Goal: Complete application form: Complete application form

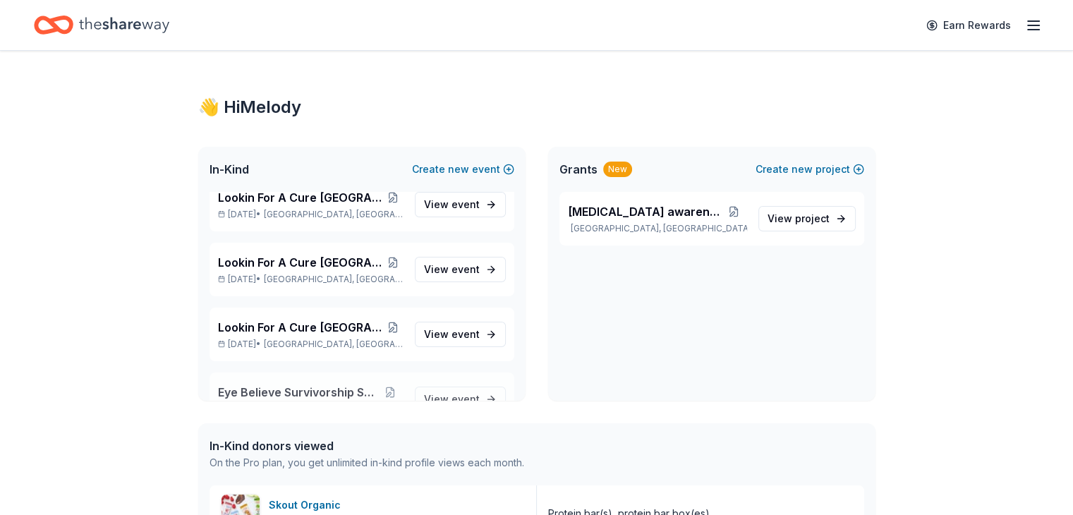
scroll to position [1318, 0]
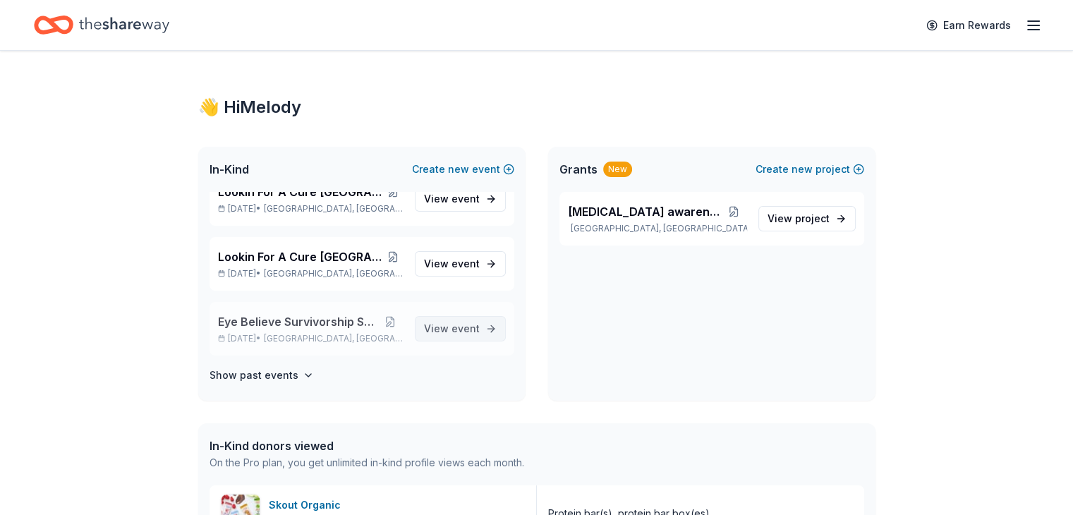
click at [452, 326] on span "event" at bounding box center [466, 328] width 28 height 12
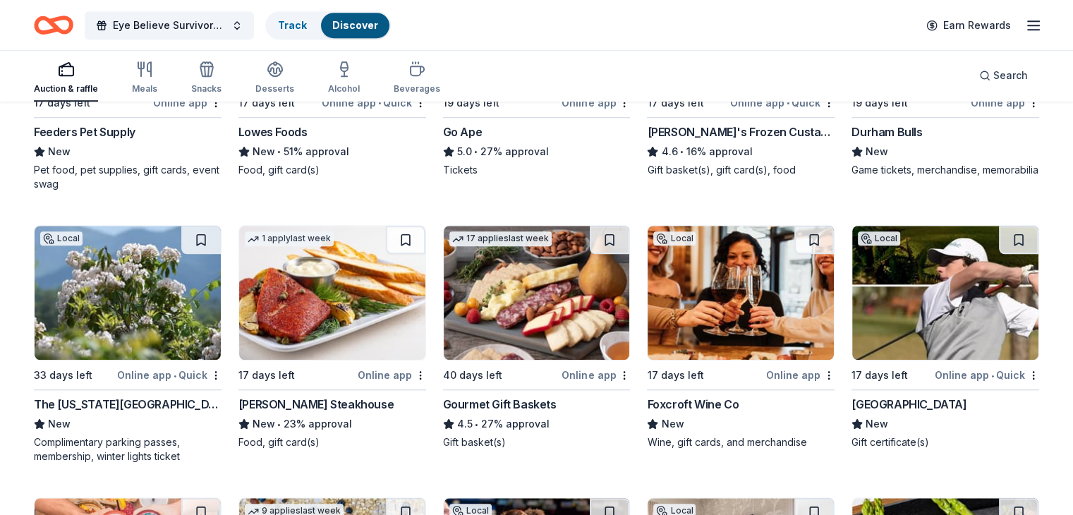
scroll to position [1129, 0]
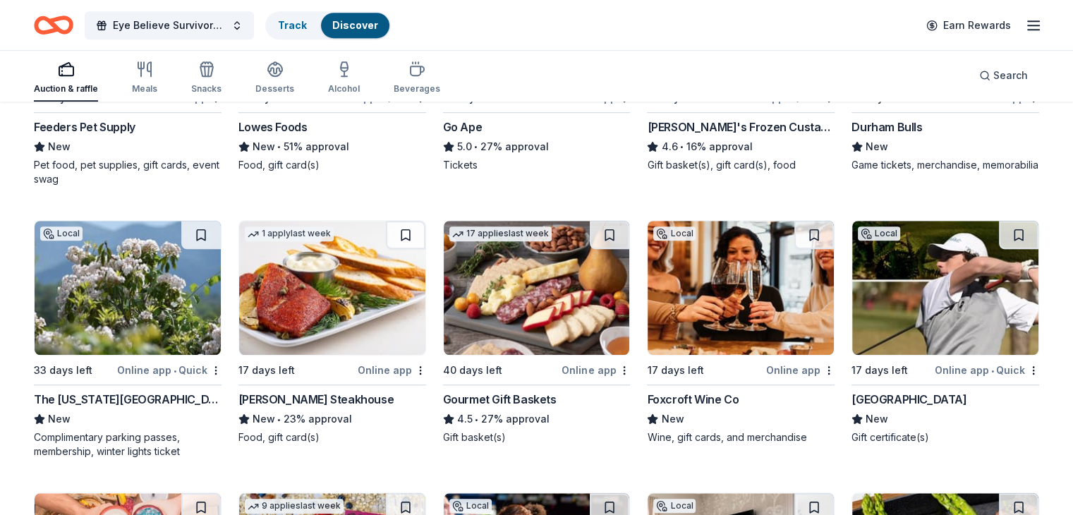
click at [166, 399] on div "The North Carolina Arboretum" at bounding box center [128, 399] width 188 height 17
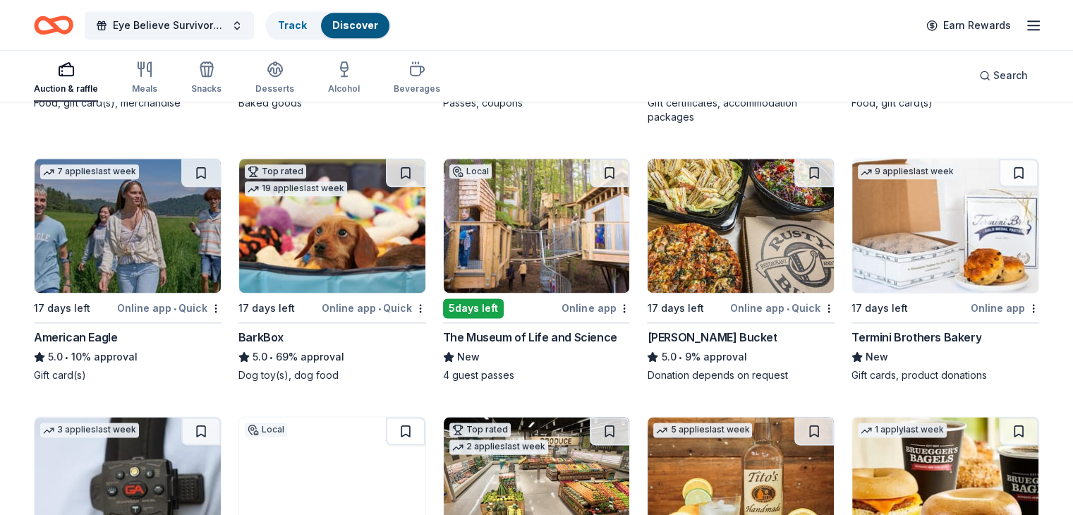
scroll to position [1738, 0]
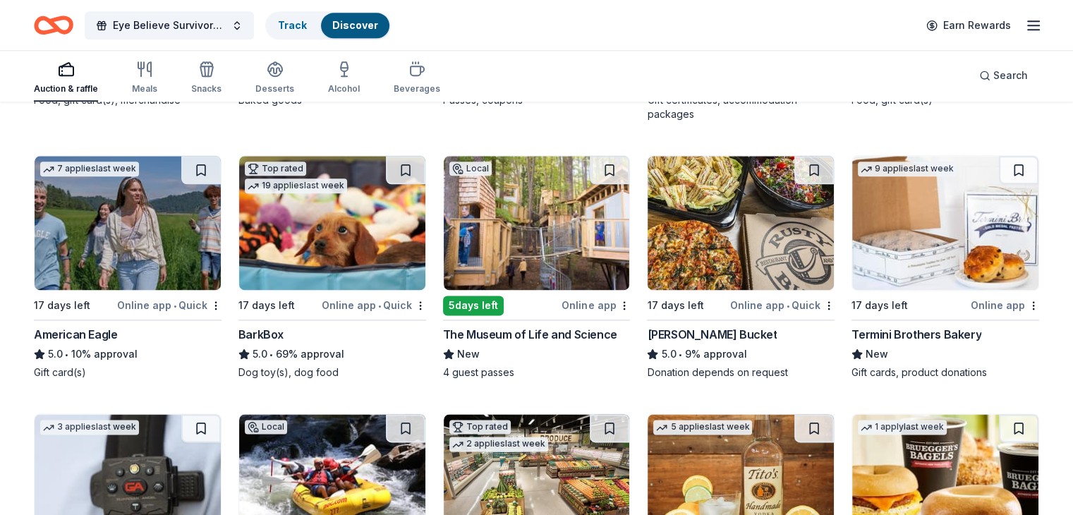
click at [516, 329] on div "The Museum of Life and Science" at bounding box center [530, 334] width 174 height 17
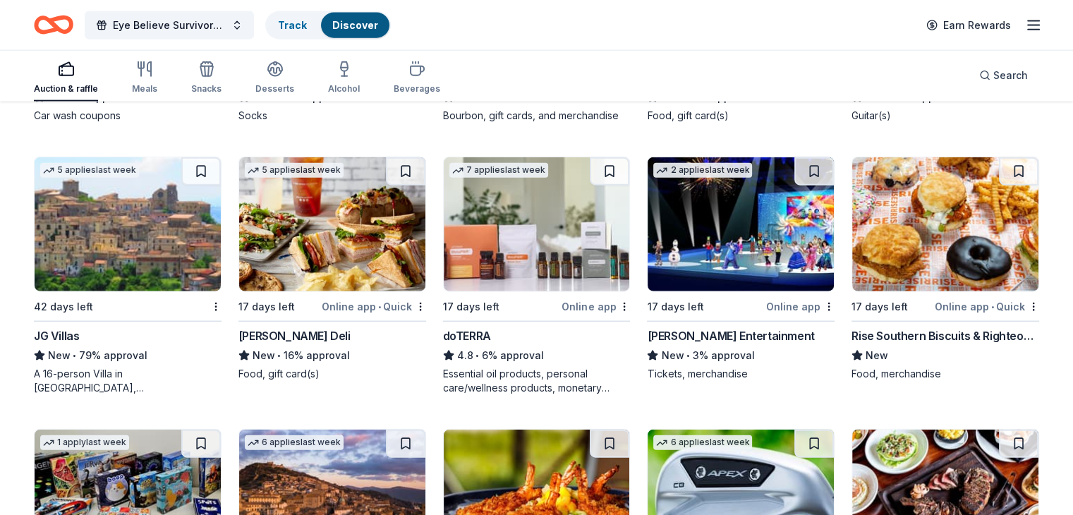
scroll to position [3329, 0]
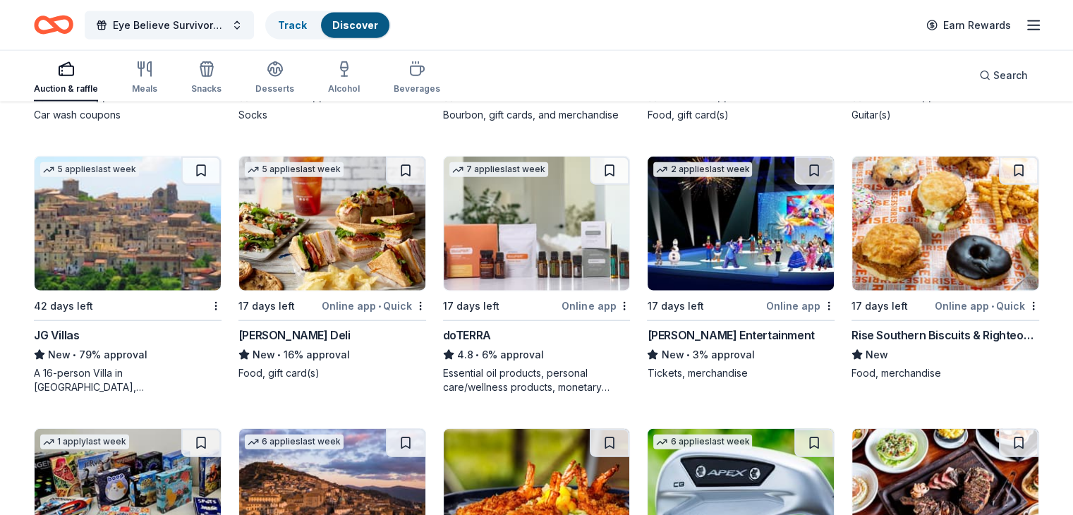
click at [904, 331] on div "Rise Southern Biscuits & Righteous Chicken" at bounding box center [946, 335] width 188 height 17
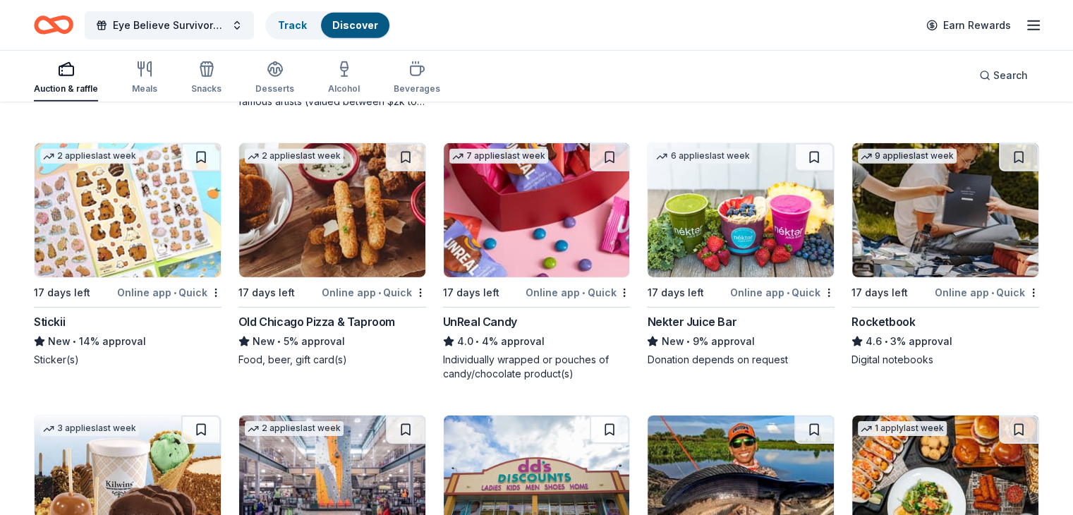
scroll to position [4508, 0]
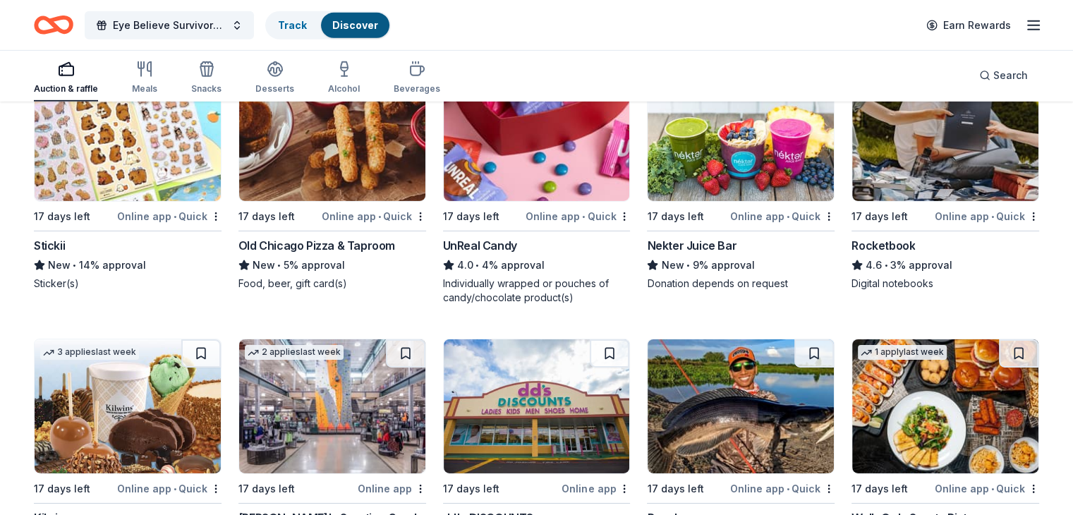
click at [708, 240] on div "Nekter Juice Bar" at bounding box center [692, 245] width 90 height 17
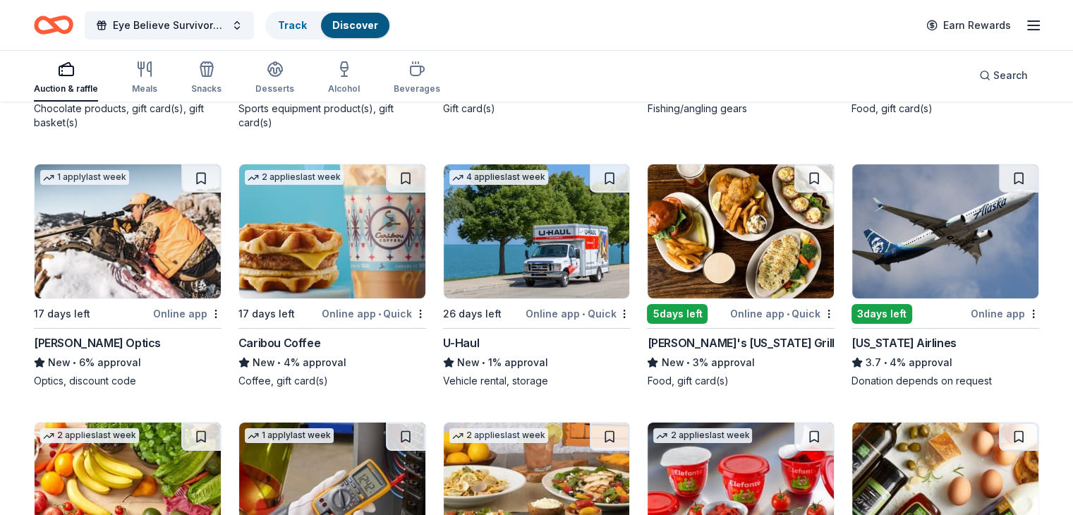
scroll to position [5032, 0]
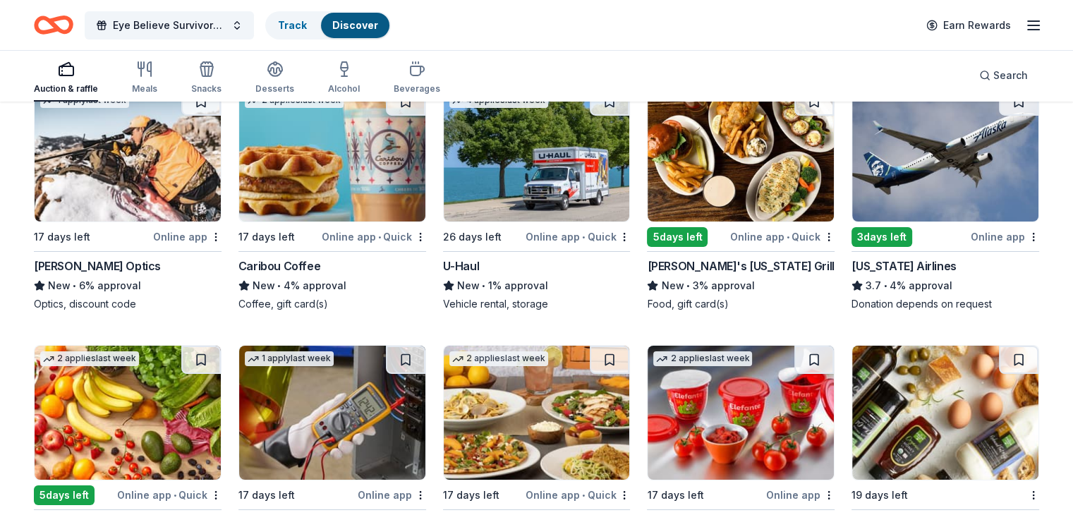
click at [312, 203] on img at bounding box center [332, 154] width 186 height 134
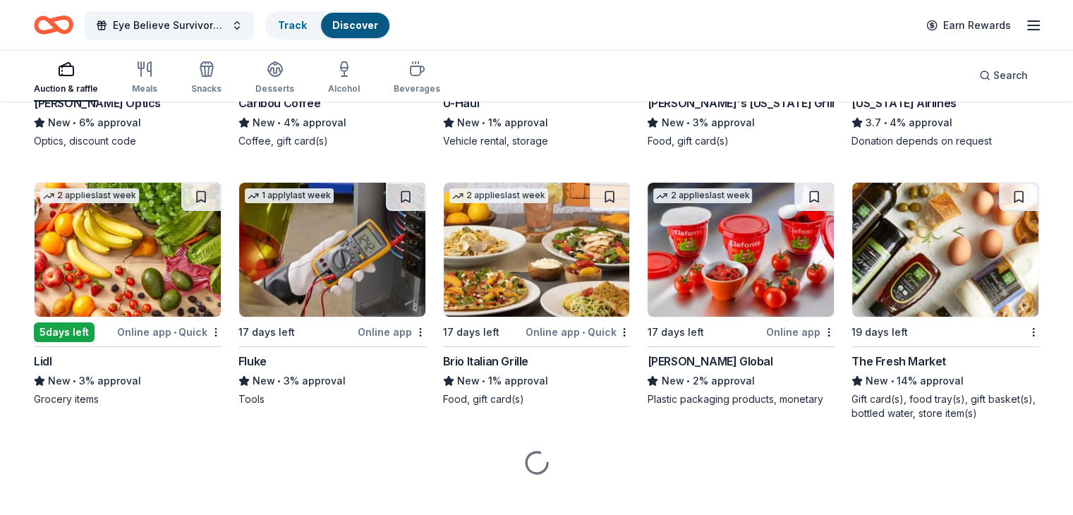
scroll to position [5210, 0]
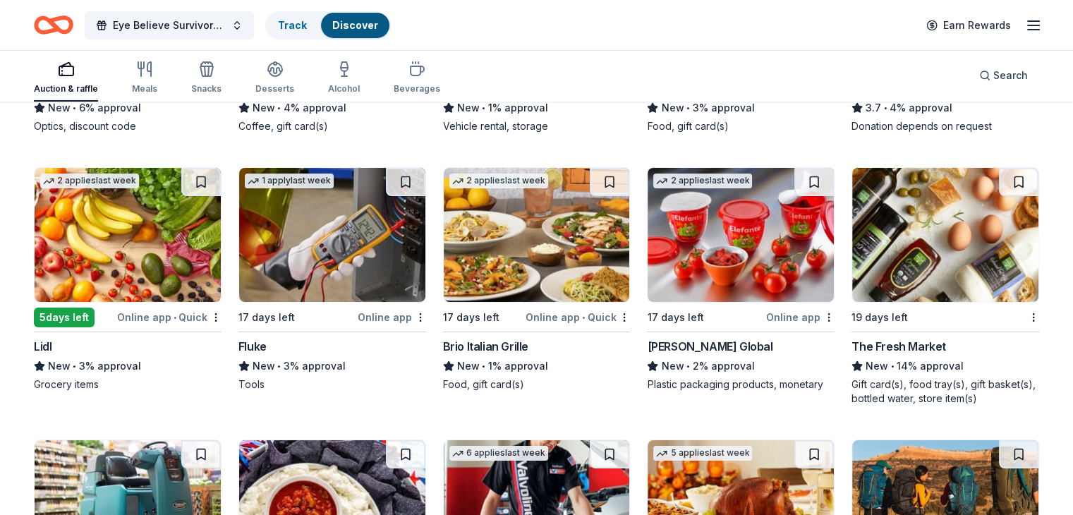
click at [904, 342] on div "The Fresh Market" at bounding box center [899, 346] width 95 height 17
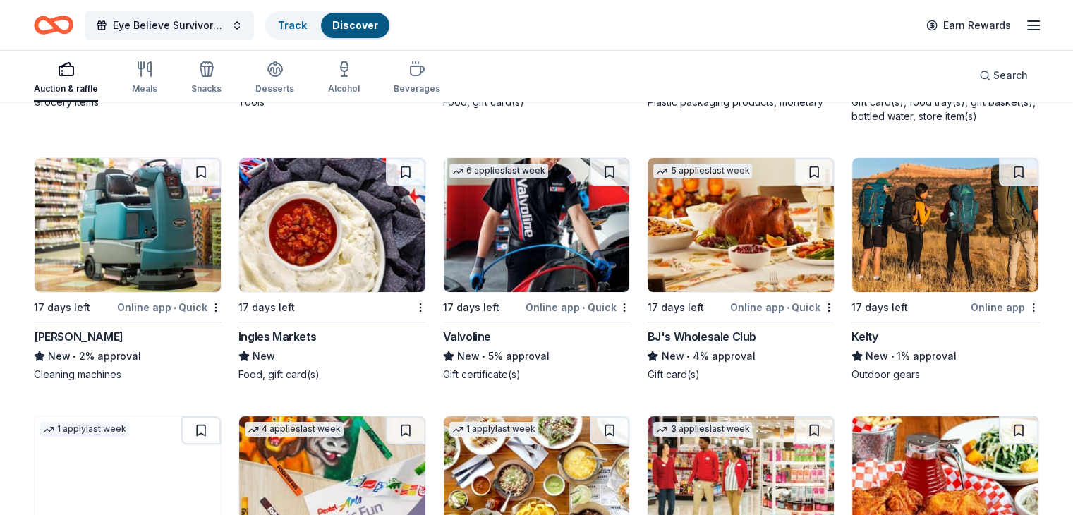
scroll to position [5563, 0]
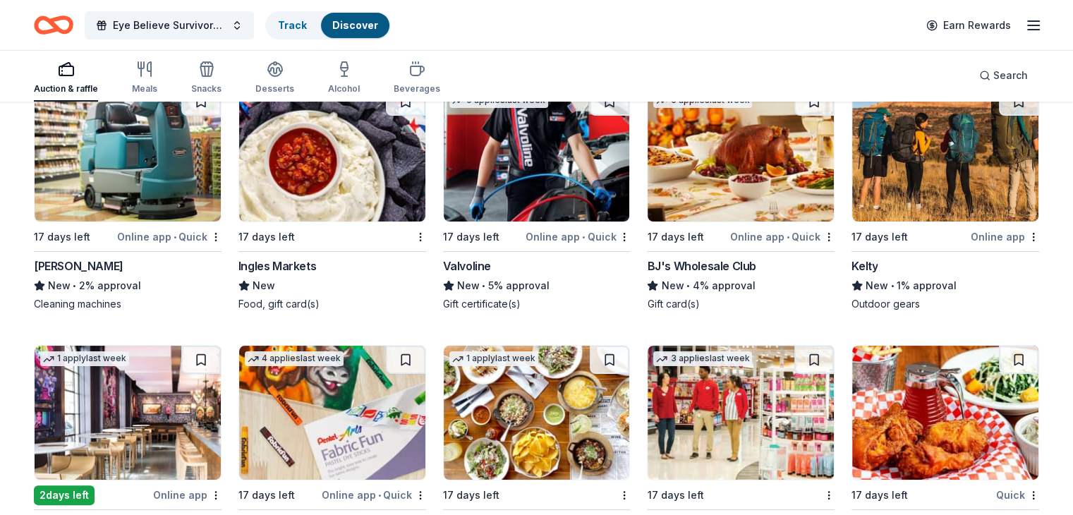
click at [714, 258] on div "BJ's Wholesale Club" at bounding box center [701, 266] width 109 height 17
click at [667, 159] on img at bounding box center [741, 154] width 186 height 134
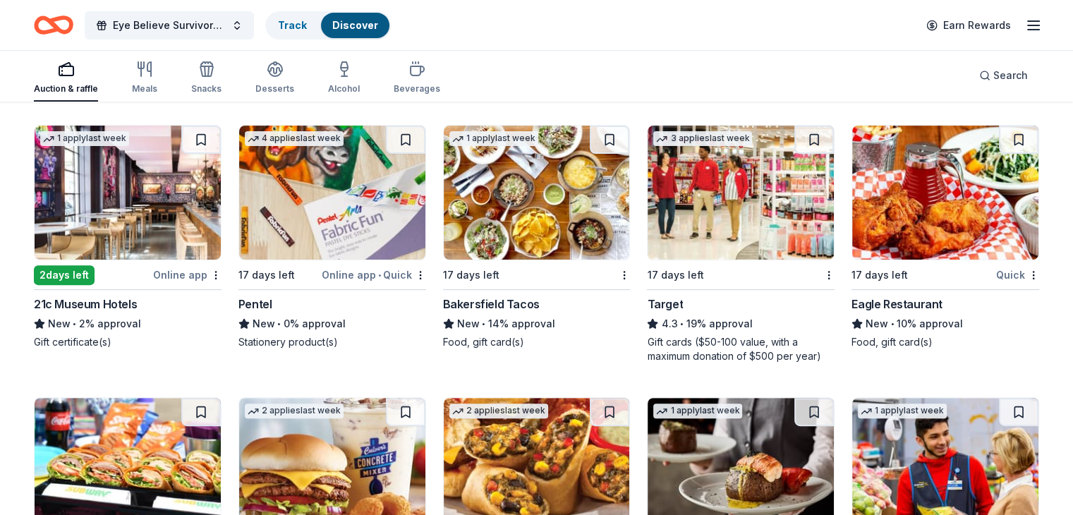
scroll to position [5915, 0]
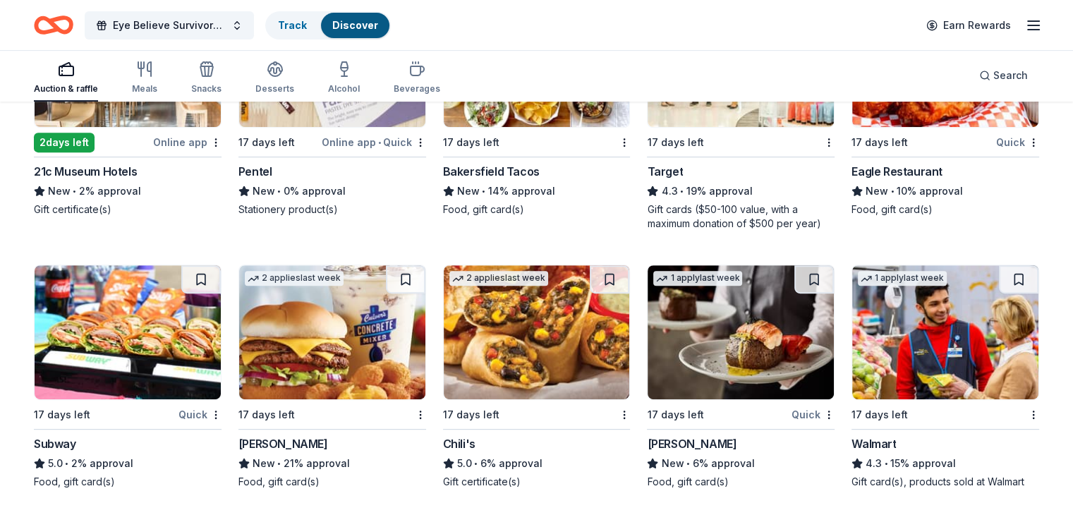
click at [347, 326] on img at bounding box center [332, 332] width 186 height 134
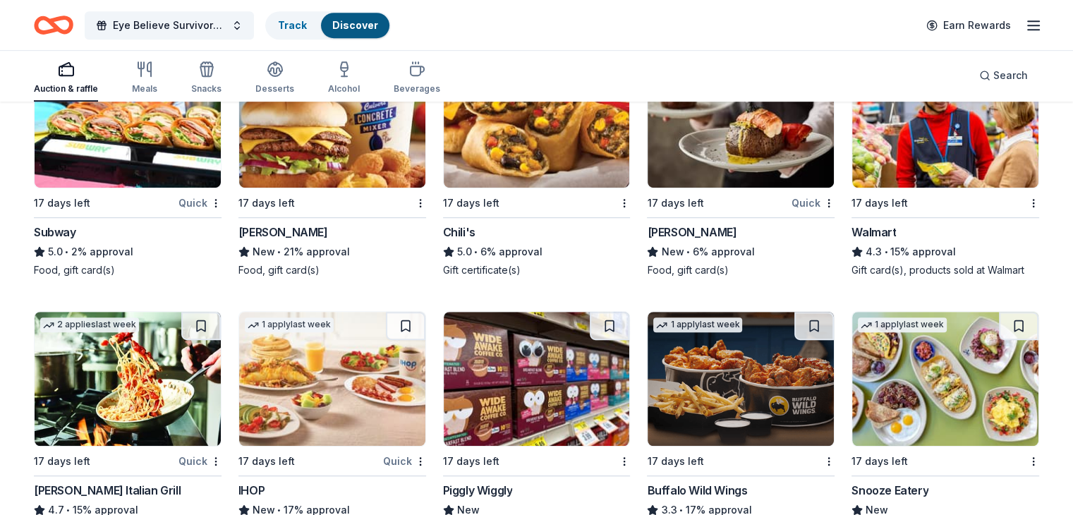
scroll to position [6256, 0]
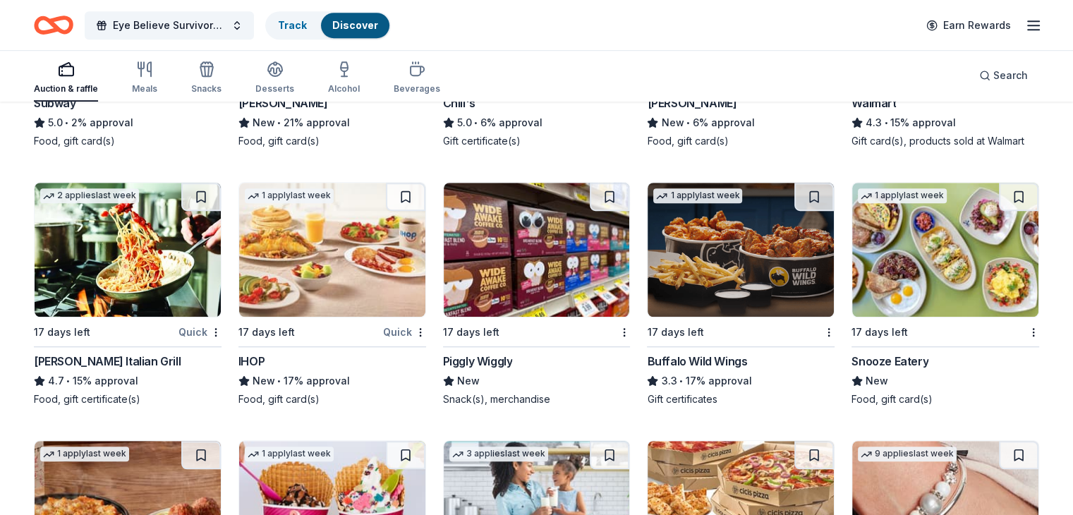
click at [500, 269] on img at bounding box center [537, 250] width 186 height 134
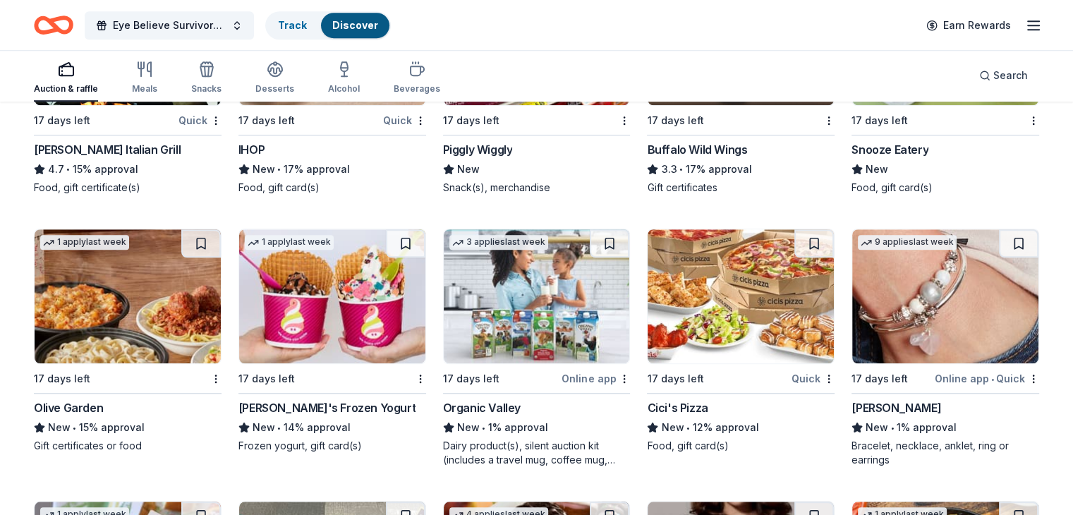
click at [340, 299] on img at bounding box center [332, 296] width 186 height 134
click at [712, 289] on img at bounding box center [741, 296] width 186 height 134
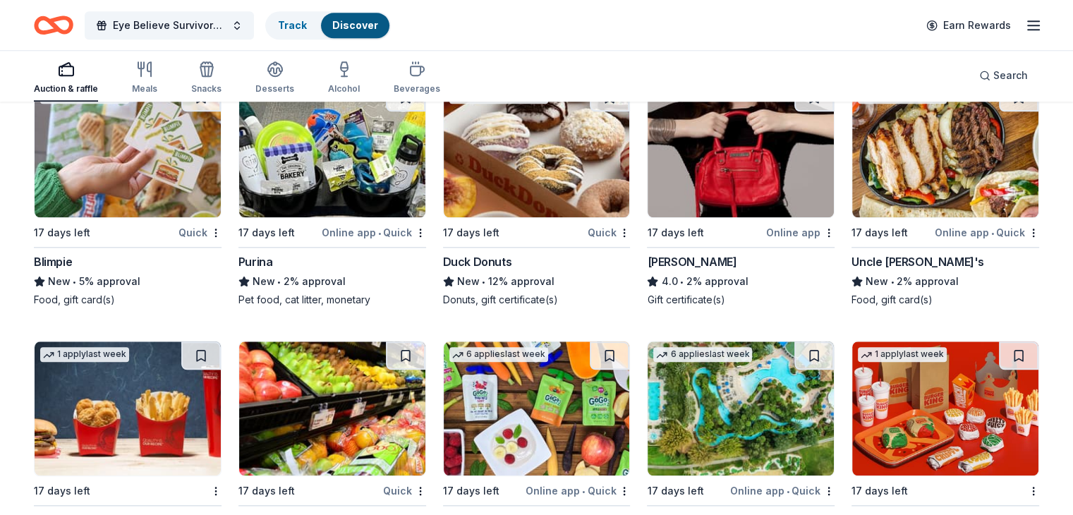
scroll to position [6891, 0]
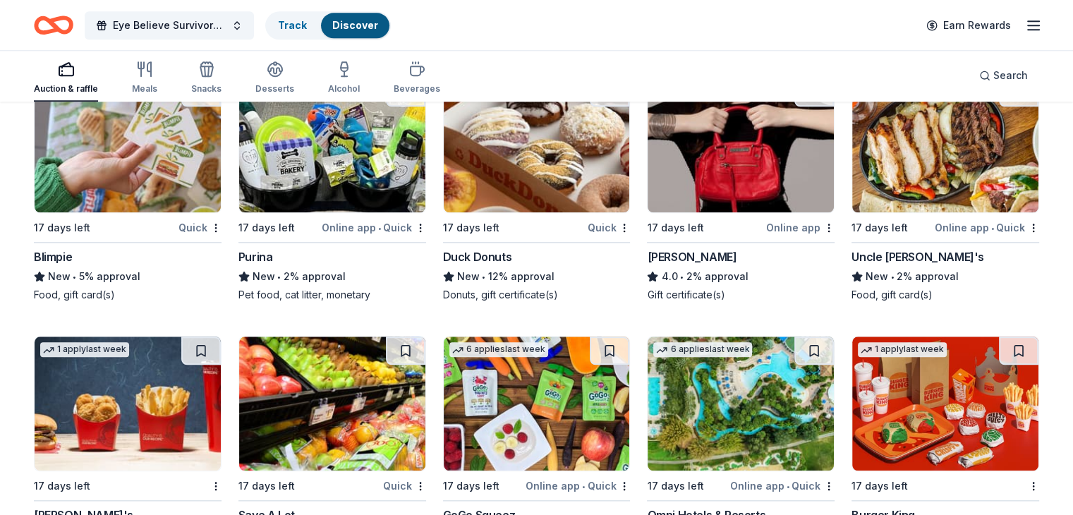
click at [515, 174] on img at bounding box center [537, 145] width 186 height 134
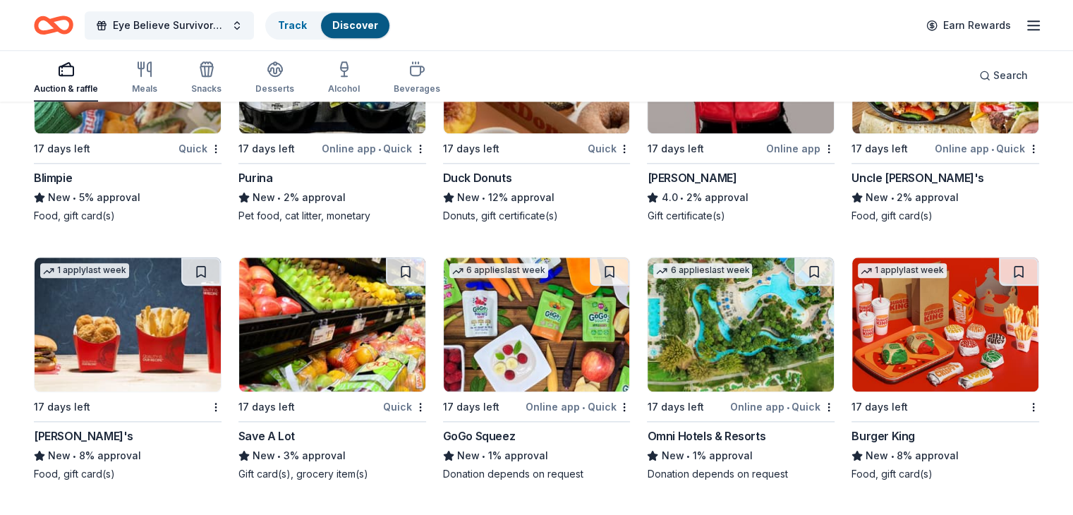
scroll to position [7103, 0]
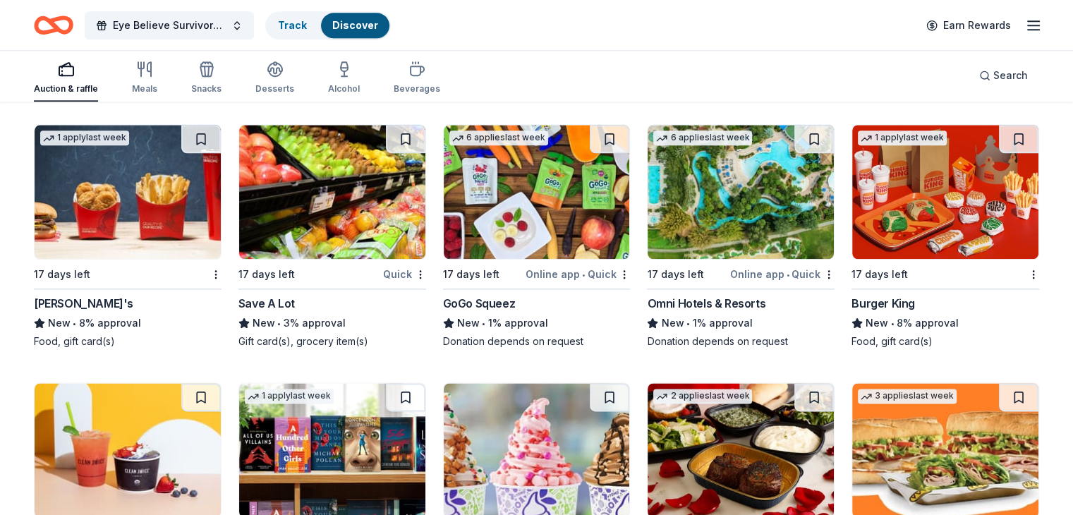
click at [112, 171] on img at bounding box center [128, 192] width 186 height 134
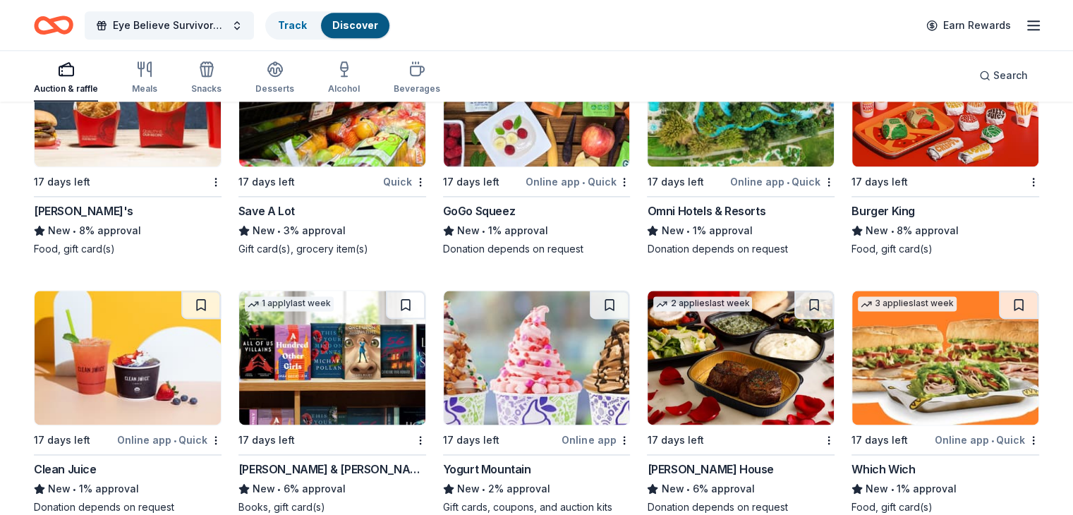
scroll to position [7303, 0]
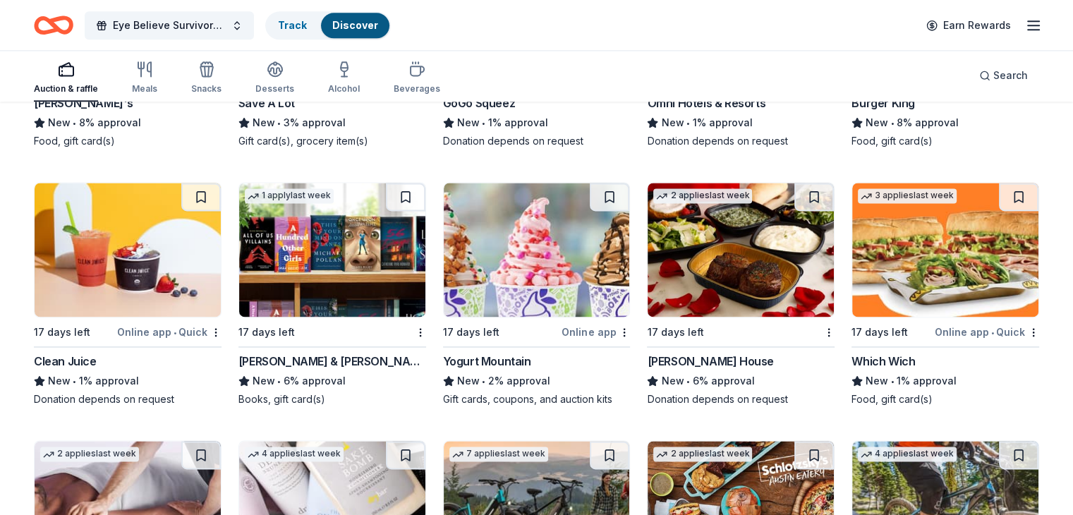
click at [339, 243] on img at bounding box center [332, 250] width 186 height 134
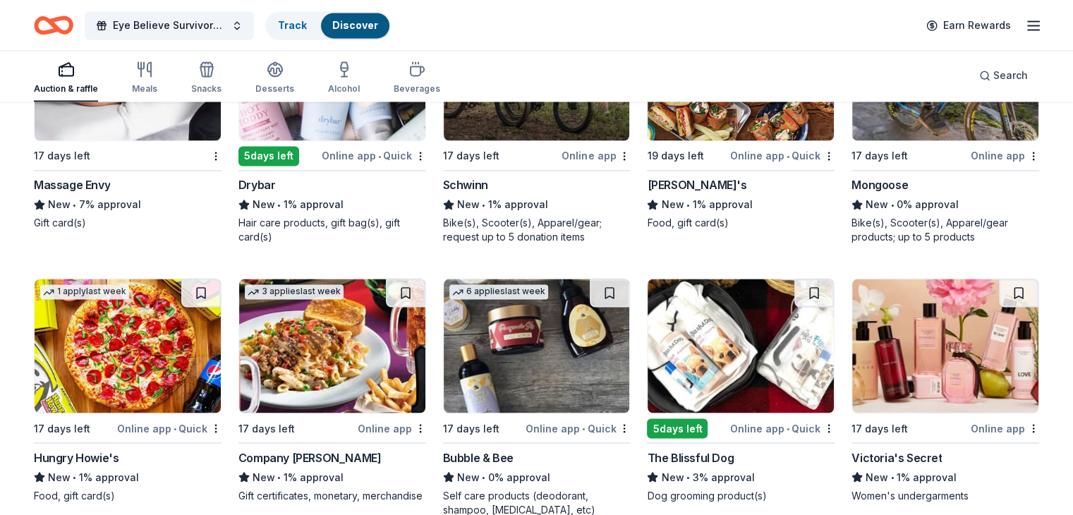
scroll to position [7847, 0]
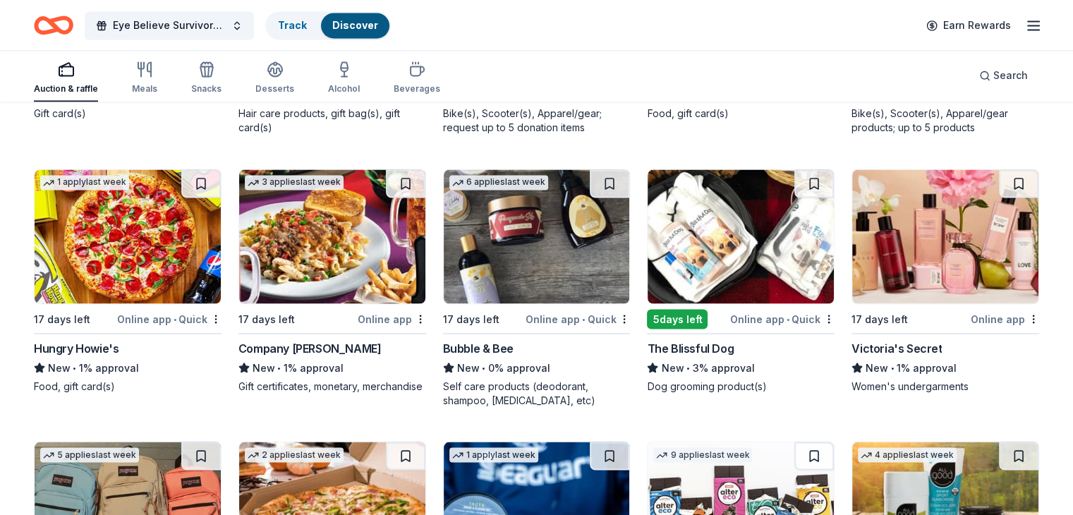
click at [514, 235] on img at bounding box center [537, 236] width 186 height 134
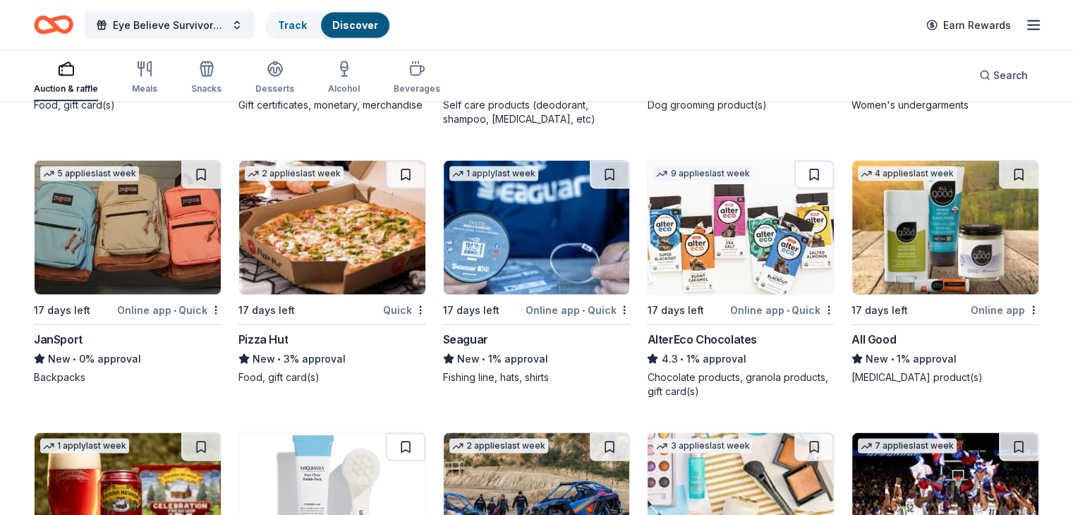
scroll to position [8129, 0]
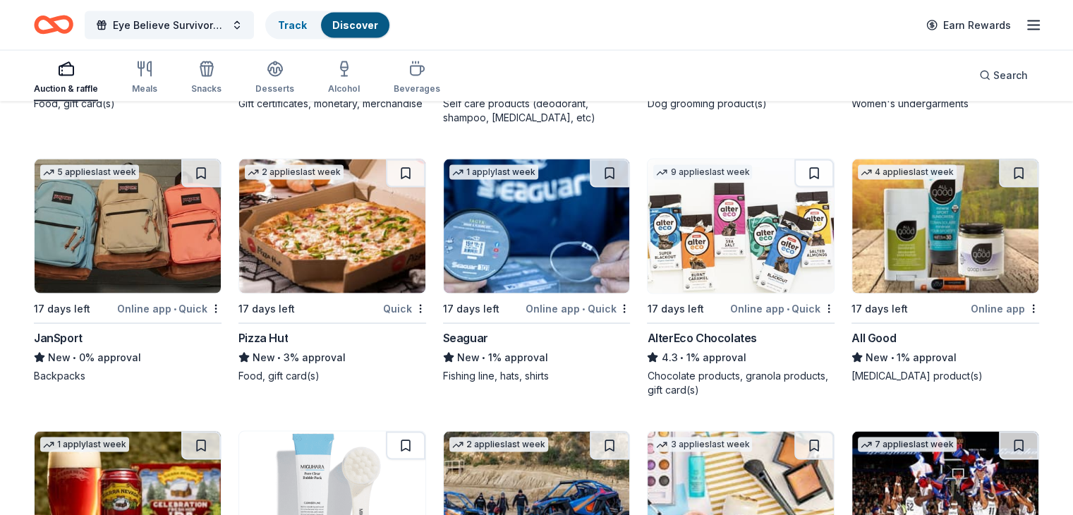
click at [734, 235] on img at bounding box center [741, 226] width 186 height 134
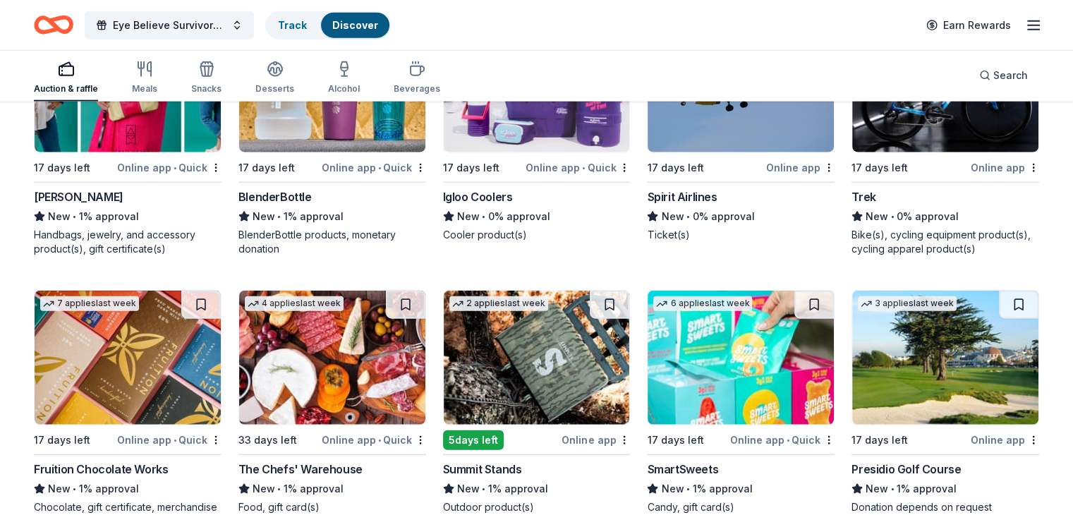
scroll to position [8871, 0]
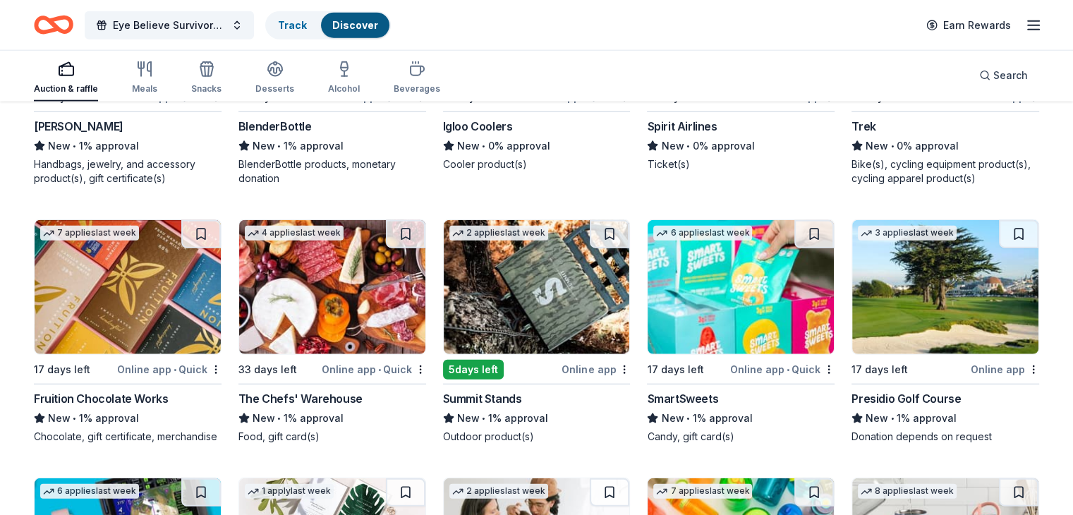
click at [739, 301] on img at bounding box center [741, 287] width 186 height 134
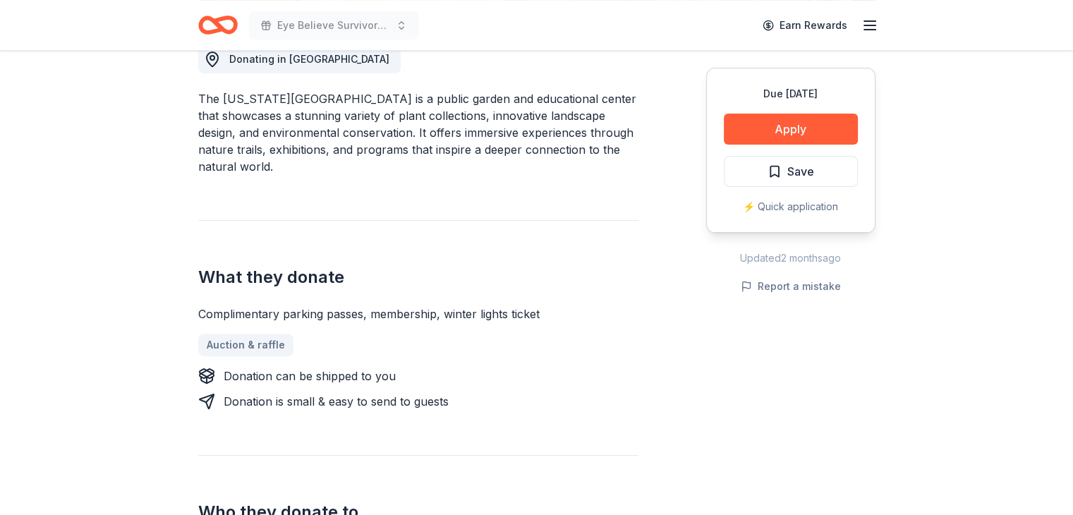
scroll to position [423, 0]
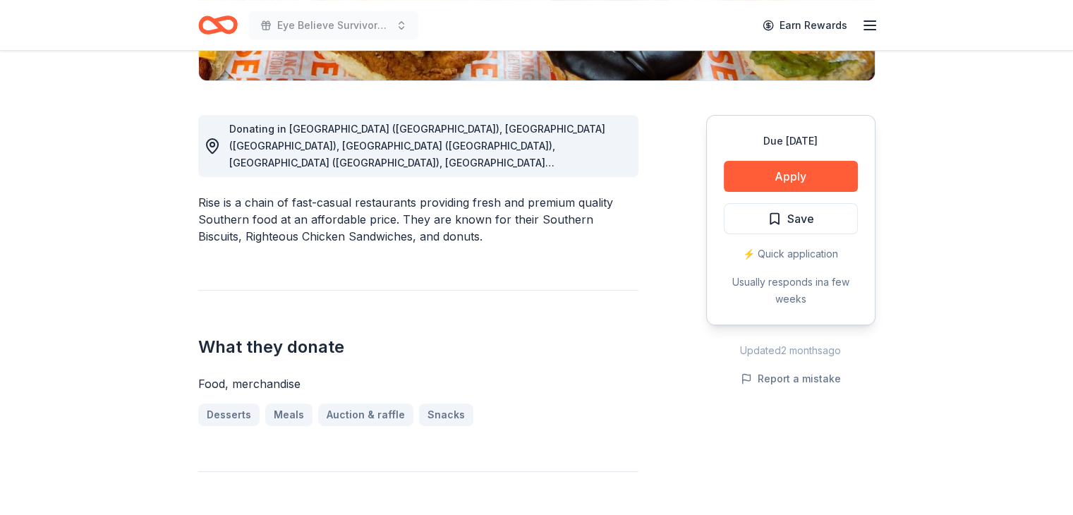
scroll to position [353, 0]
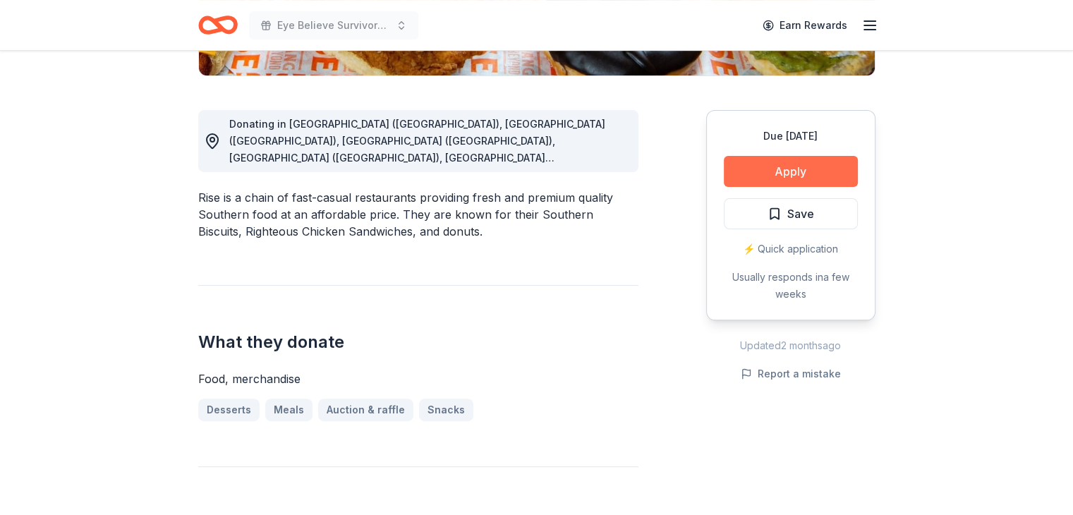
click at [799, 166] on button "Apply" at bounding box center [791, 171] width 134 height 31
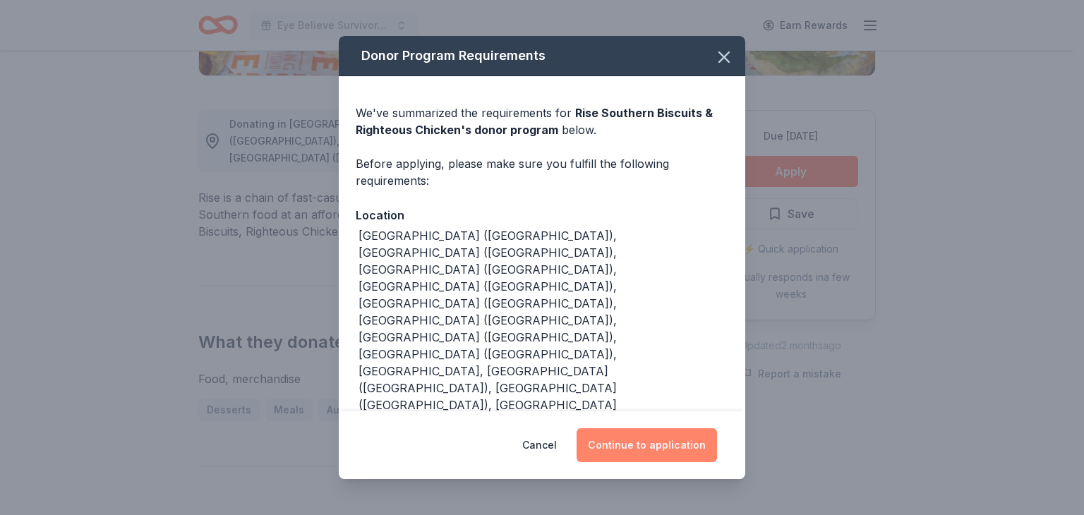
click at [633, 440] on button "Continue to application" at bounding box center [646, 445] width 140 height 34
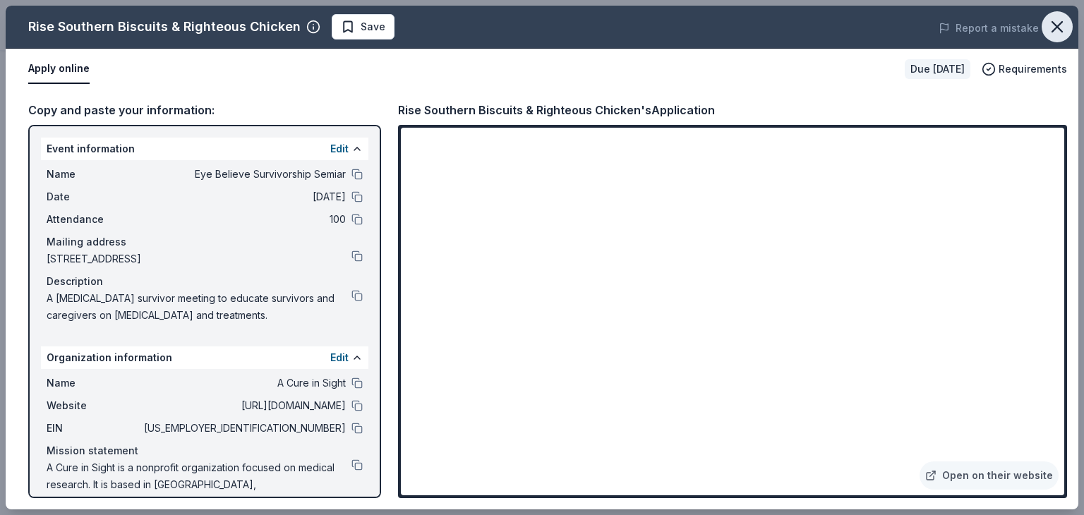
click at [1055, 23] on icon "button" at bounding box center [1057, 27] width 20 height 20
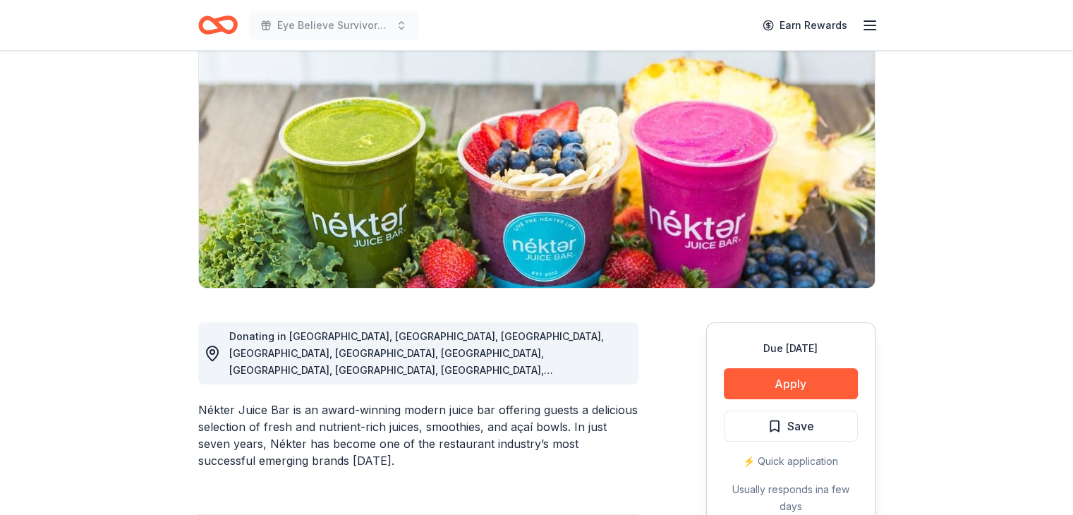
scroll to position [141, 0]
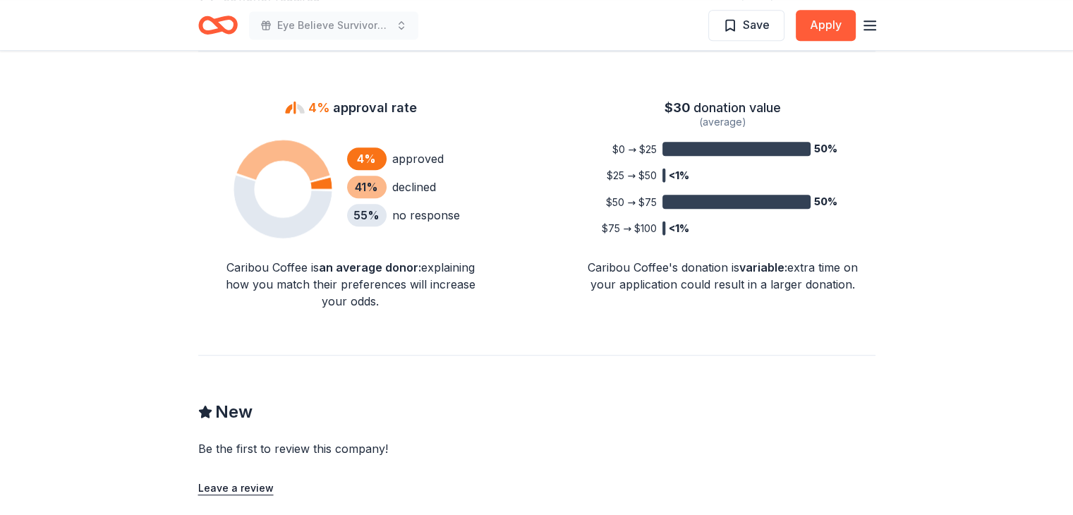
scroll to position [917, 0]
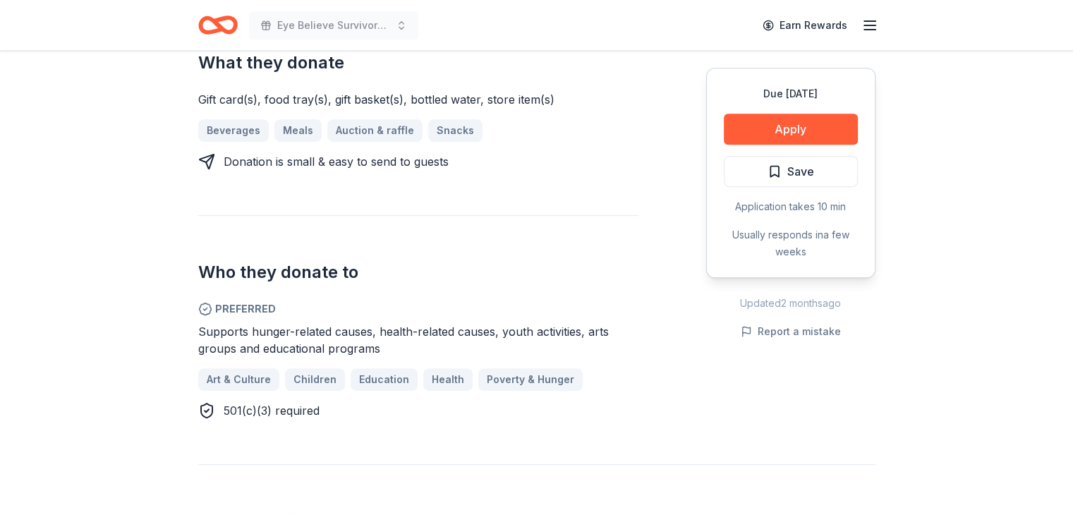
scroll to position [635, 0]
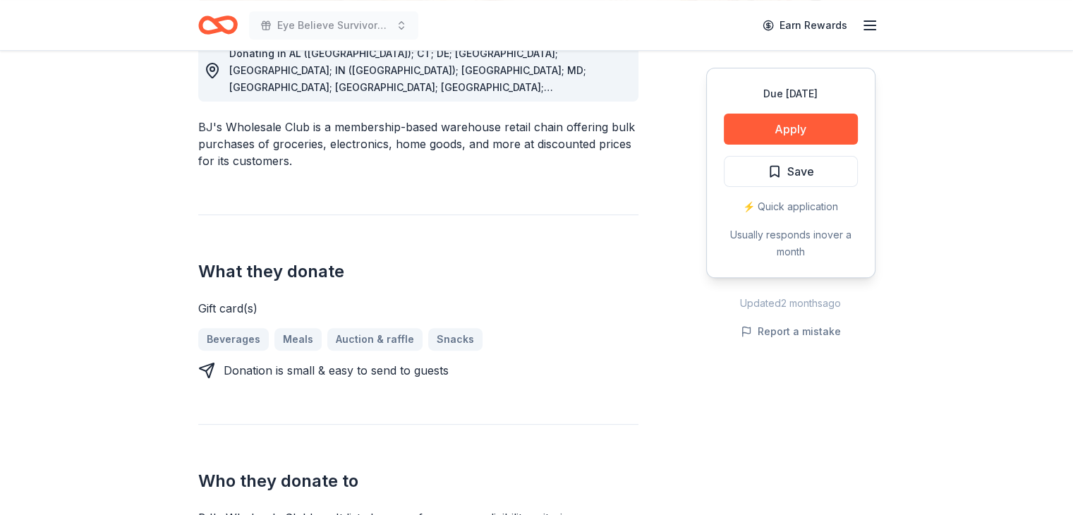
scroll to position [353, 0]
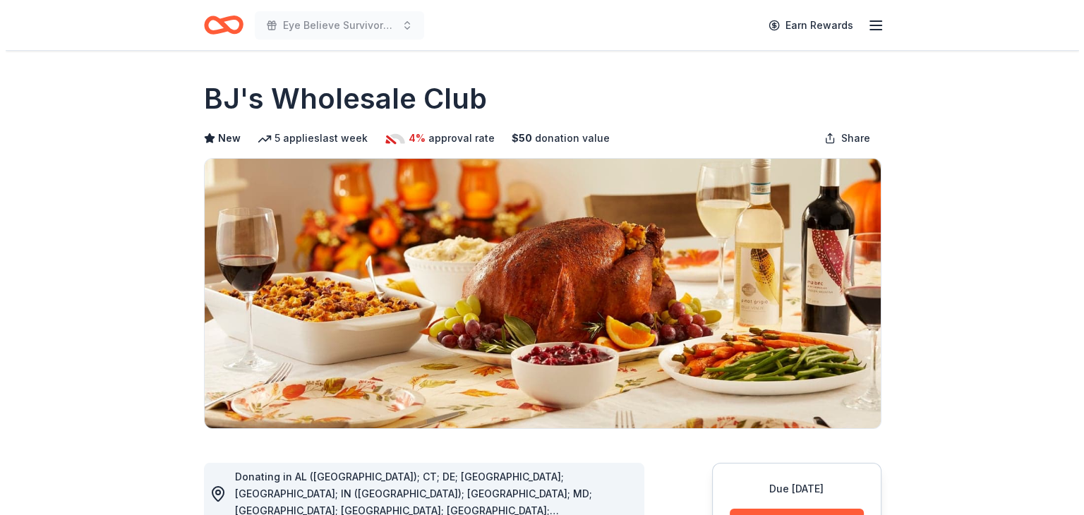
scroll to position [212, 0]
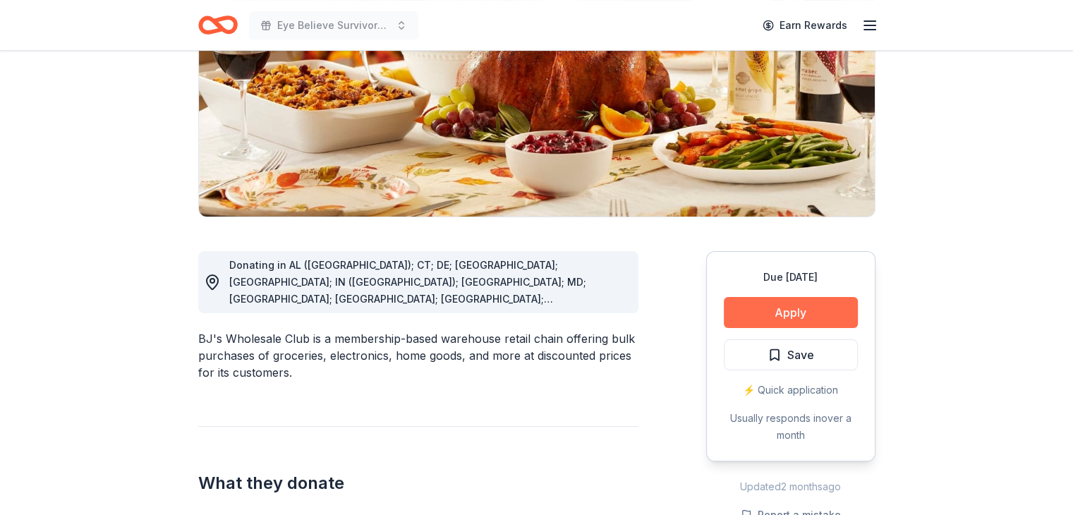
click at [782, 311] on button "Apply" at bounding box center [791, 312] width 134 height 31
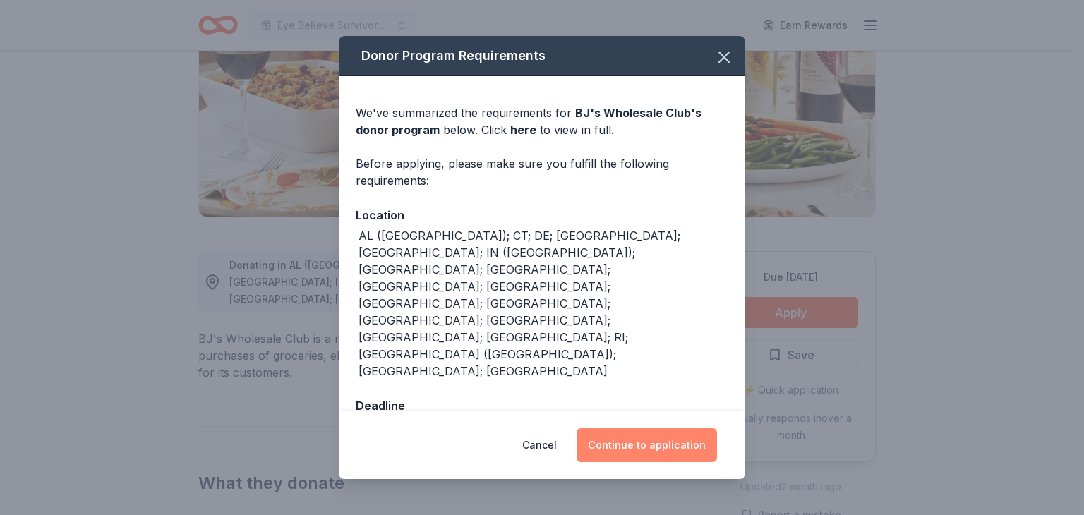
click at [630, 428] on button "Continue to application" at bounding box center [646, 445] width 140 height 34
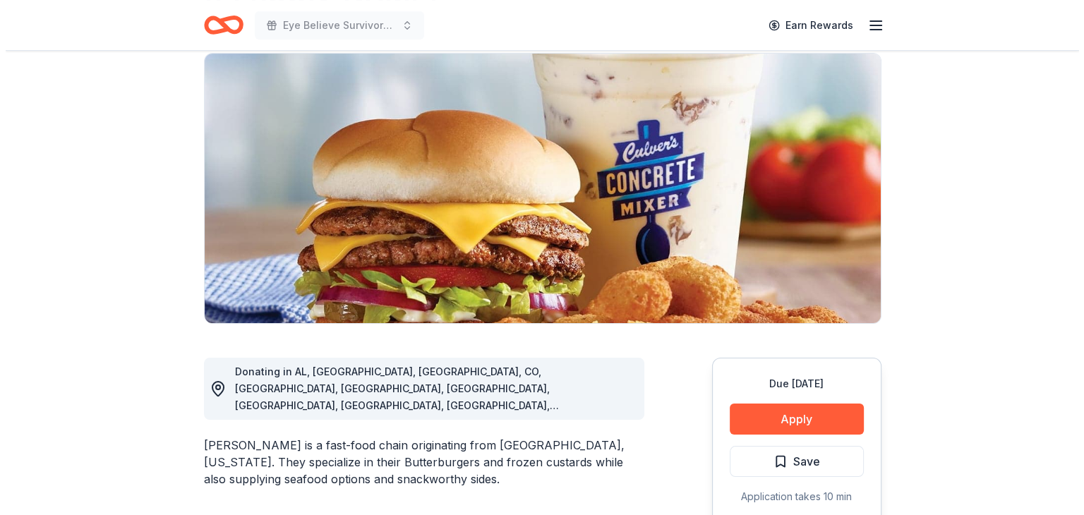
scroll to position [282, 0]
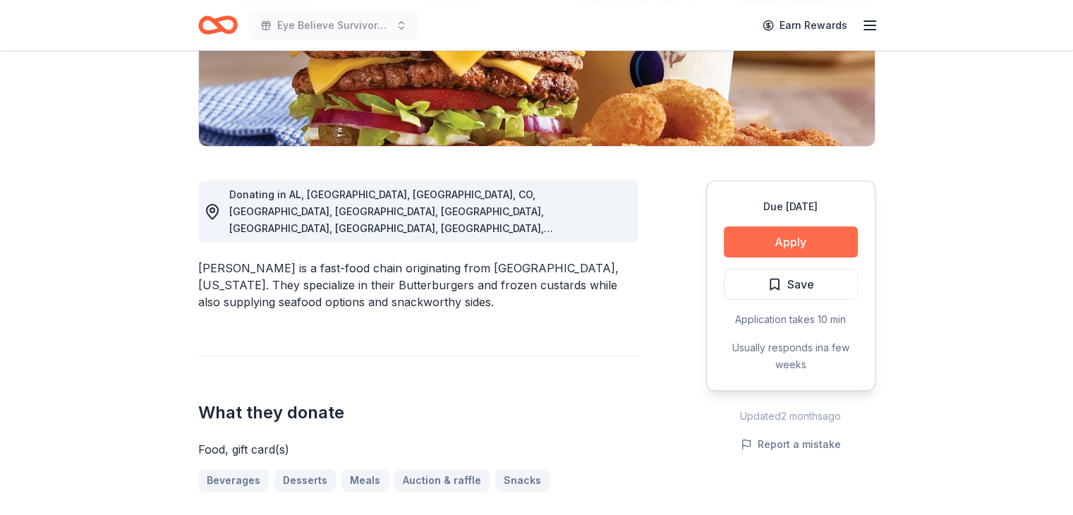
click at [775, 245] on button "Apply" at bounding box center [791, 241] width 134 height 31
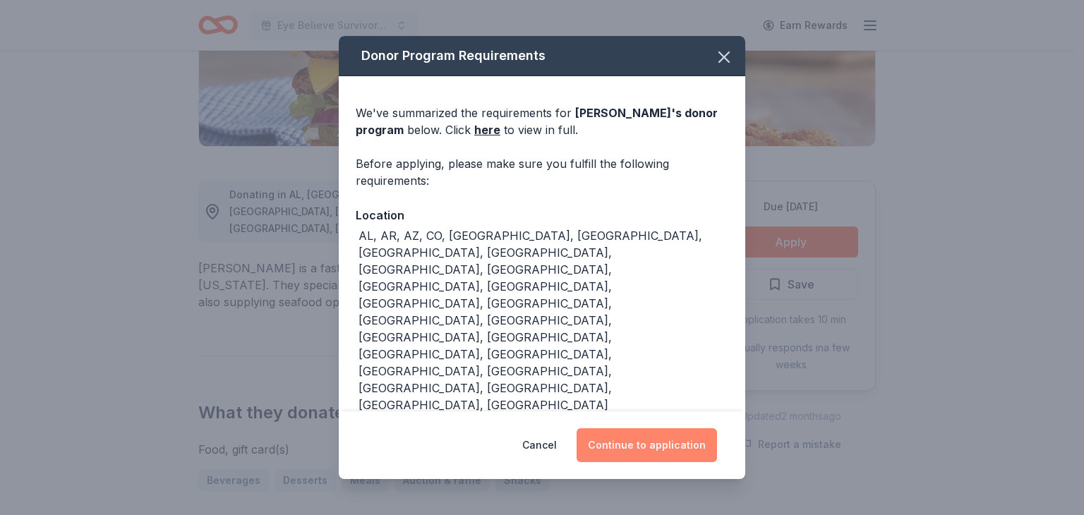
click at [648, 444] on button "Continue to application" at bounding box center [646, 445] width 140 height 34
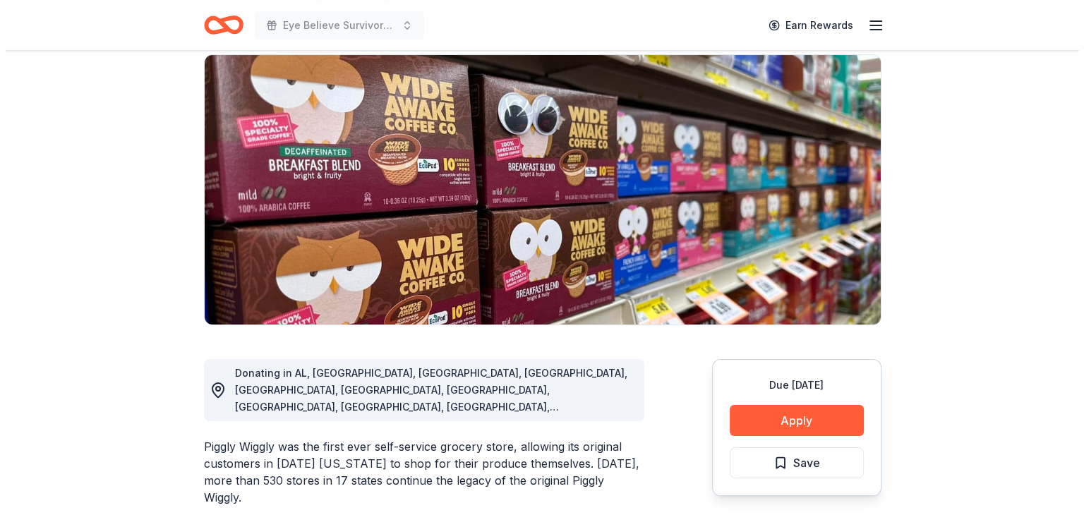
scroll to position [212, 0]
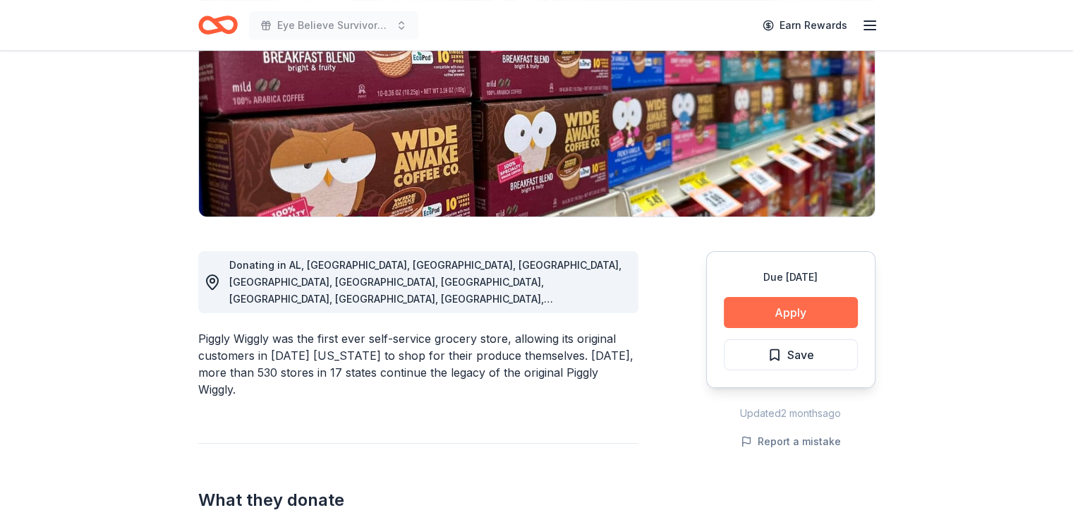
click at [778, 312] on button "Apply" at bounding box center [791, 312] width 134 height 31
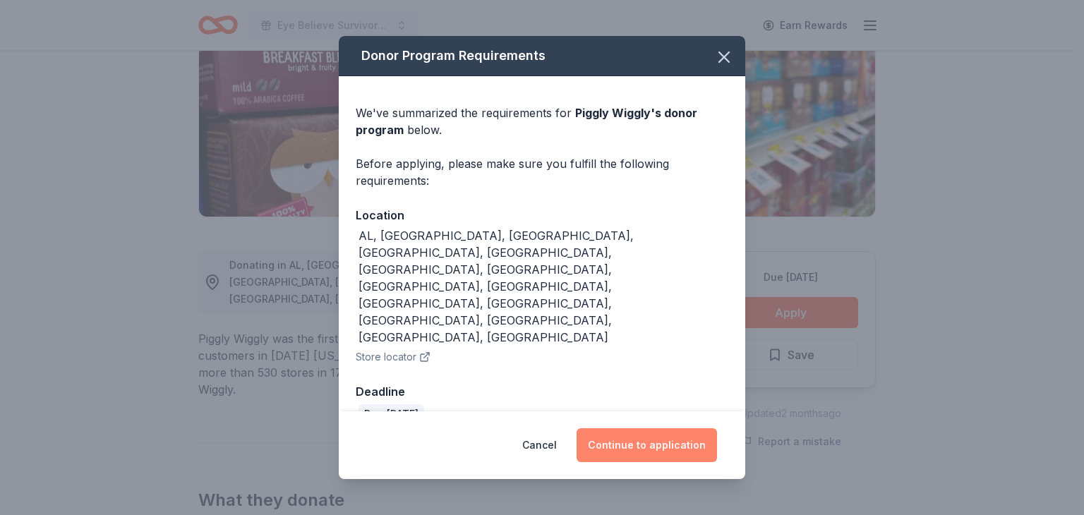
click at [641, 428] on button "Continue to application" at bounding box center [646, 445] width 140 height 34
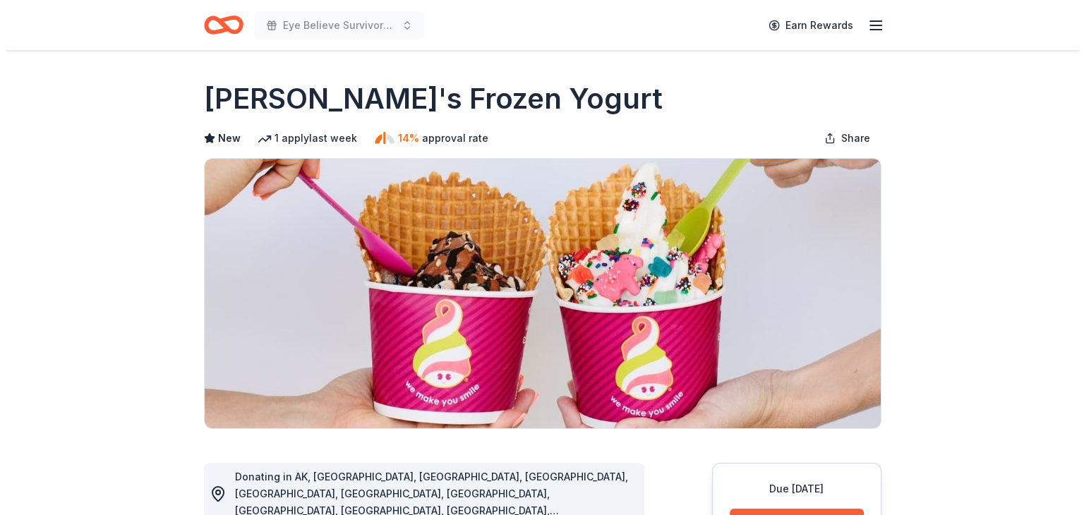
scroll to position [212, 0]
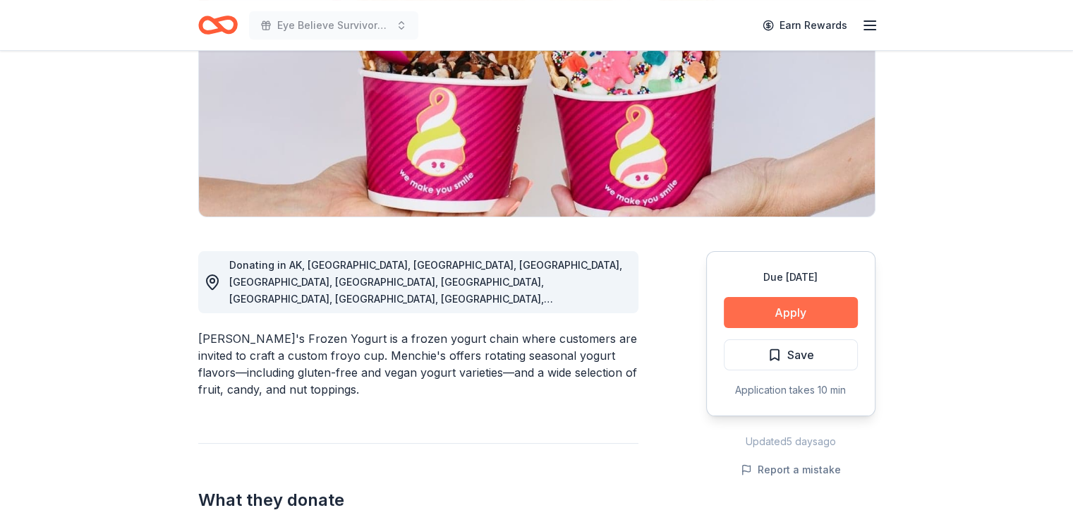
click at [796, 320] on button "Apply" at bounding box center [791, 312] width 134 height 31
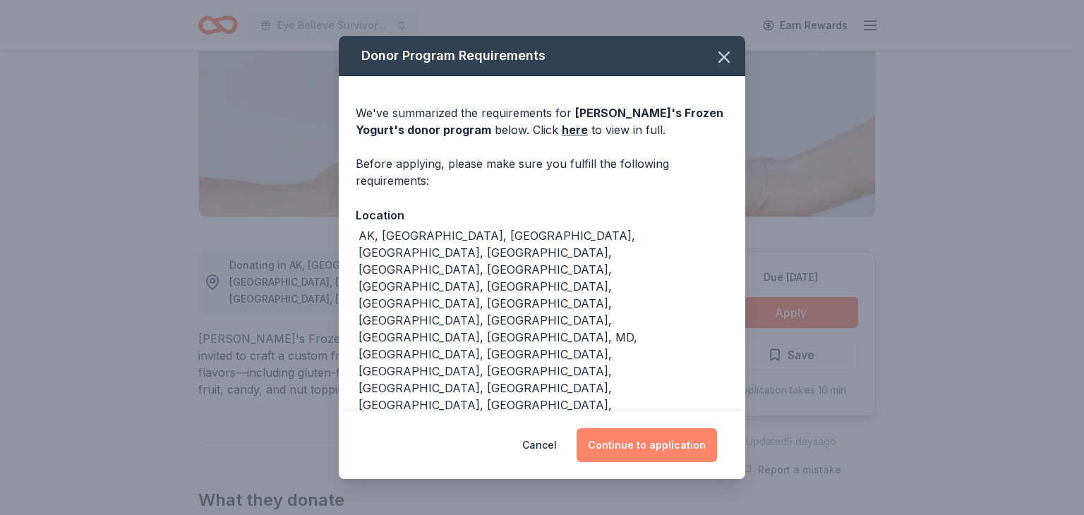
click at [630, 428] on button "Continue to application" at bounding box center [646, 445] width 140 height 34
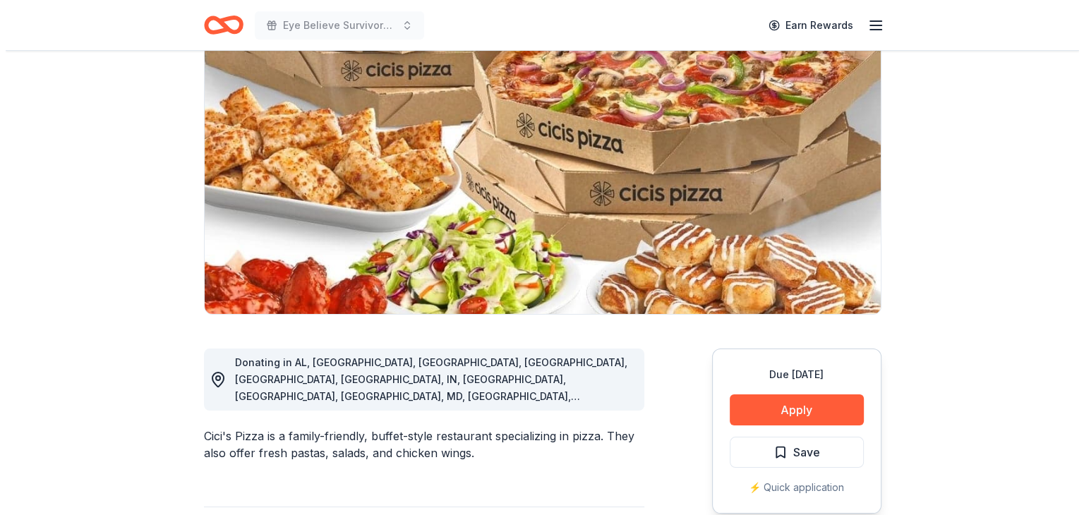
scroll to position [282, 0]
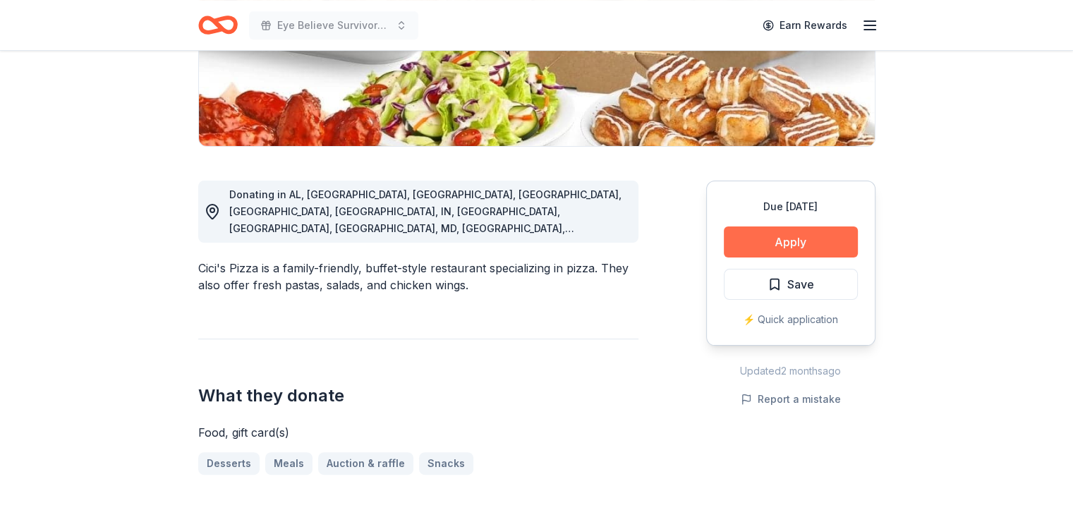
click at [786, 243] on button "Apply" at bounding box center [791, 241] width 134 height 31
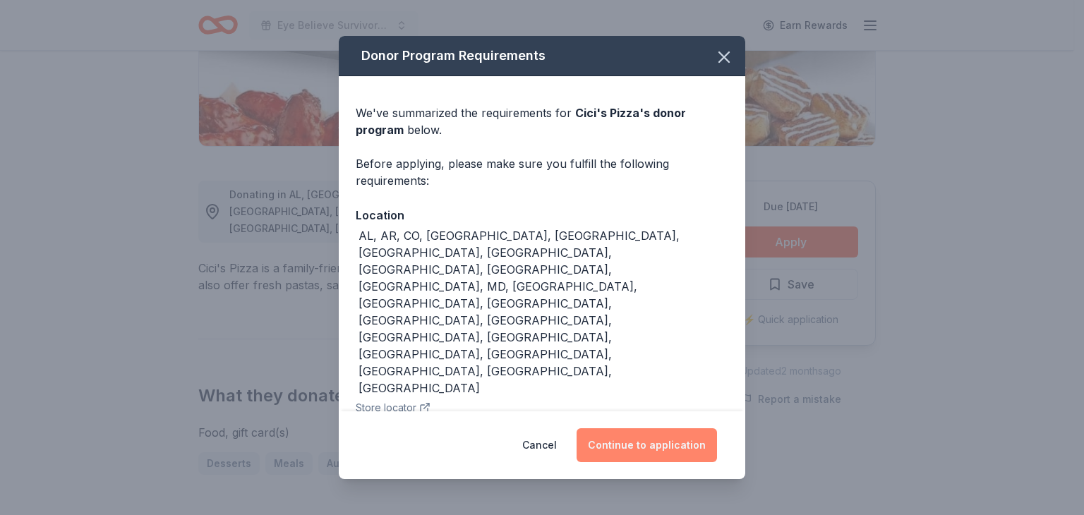
click at [650, 428] on button "Continue to application" at bounding box center [646, 445] width 140 height 34
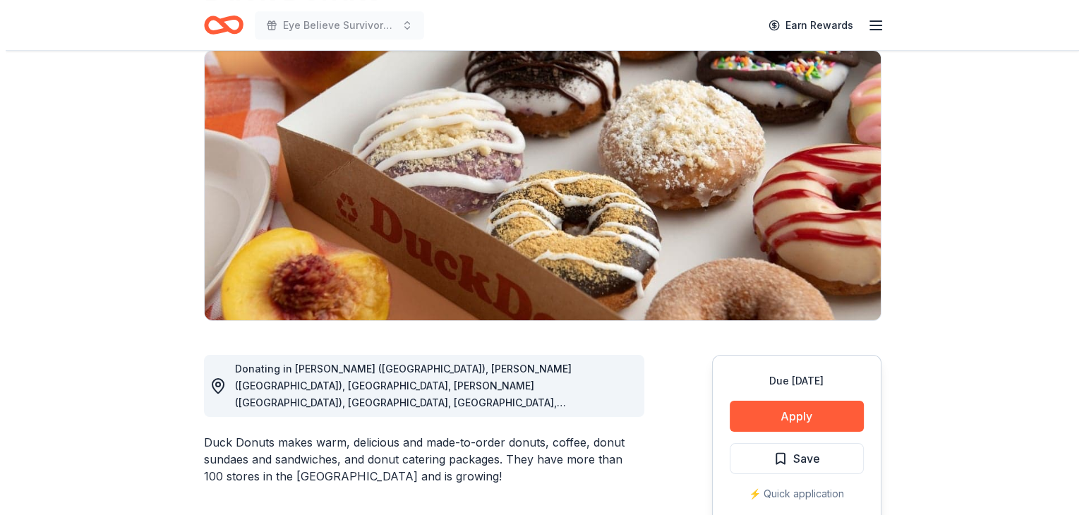
scroll to position [282, 0]
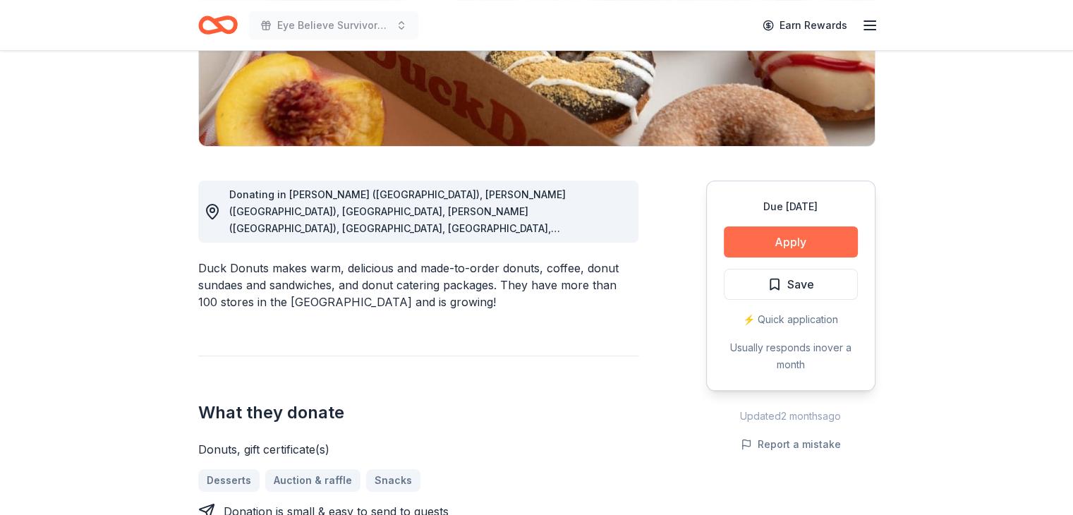
click at [775, 237] on button "Apply" at bounding box center [791, 241] width 134 height 31
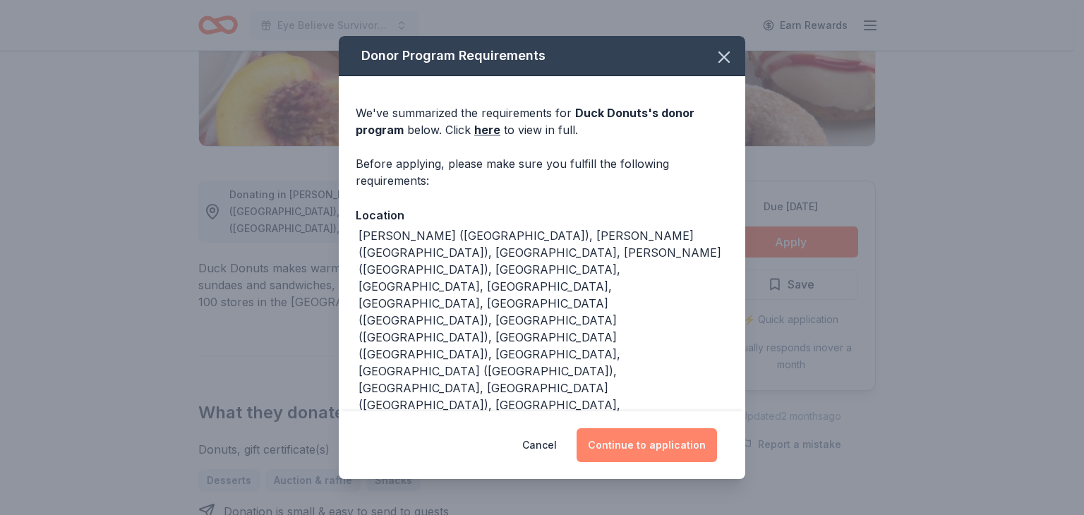
click at [655, 428] on button "Continue to application" at bounding box center [646, 445] width 140 height 34
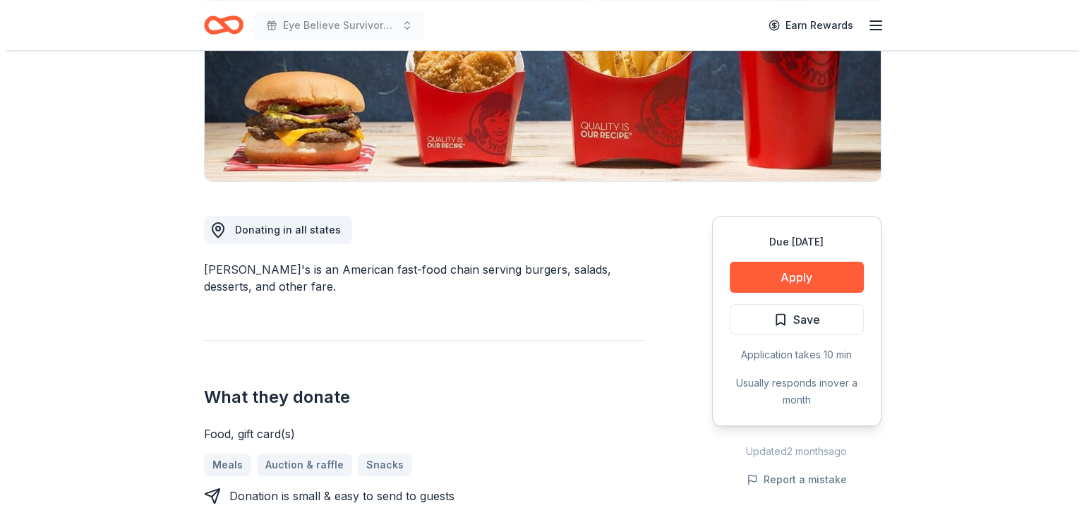
scroll to position [353, 0]
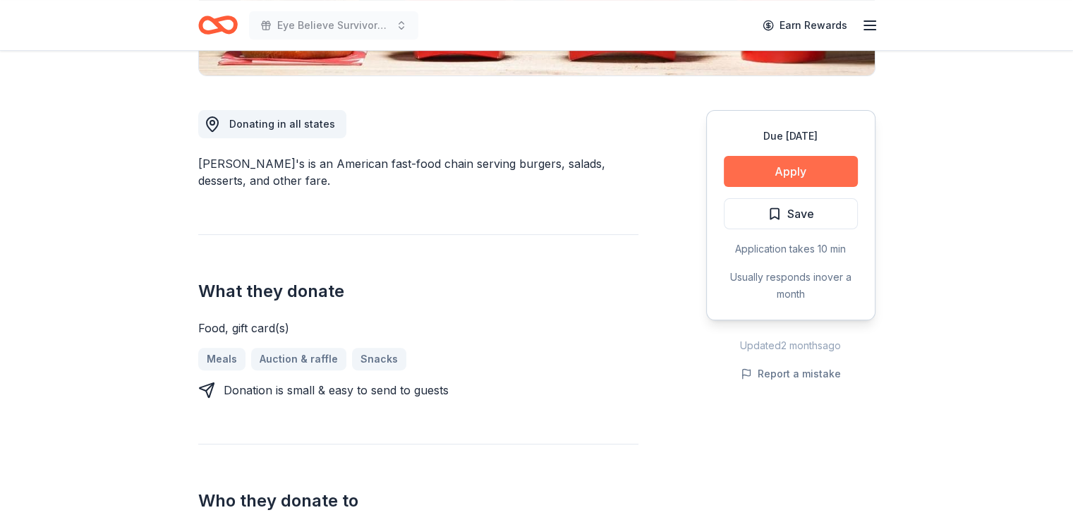
click at [789, 164] on button "Apply" at bounding box center [791, 171] width 134 height 31
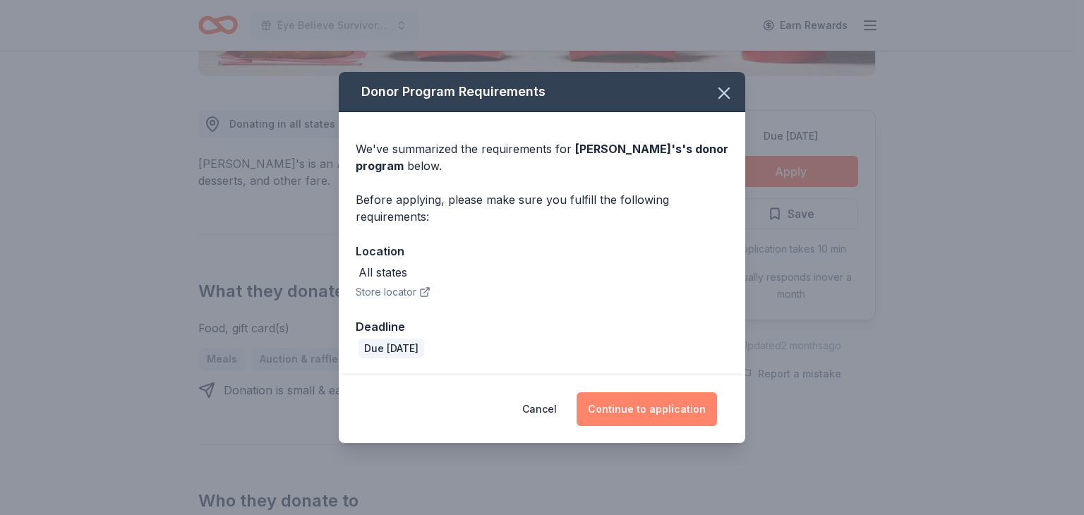
click at [633, 405] on button "Continue to application" at bounding box center [646, 409] width 140 height 34
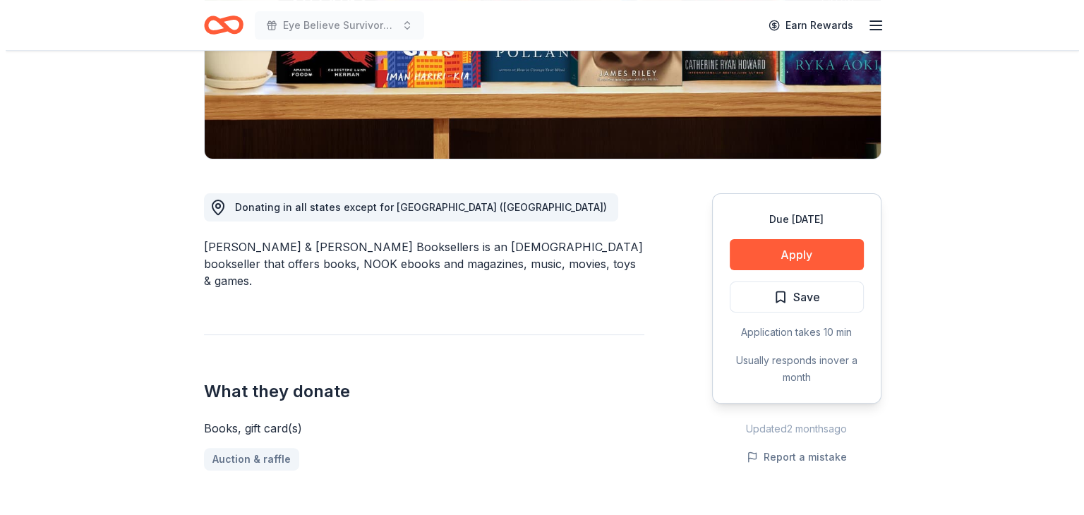
scroll to position [353, 0]
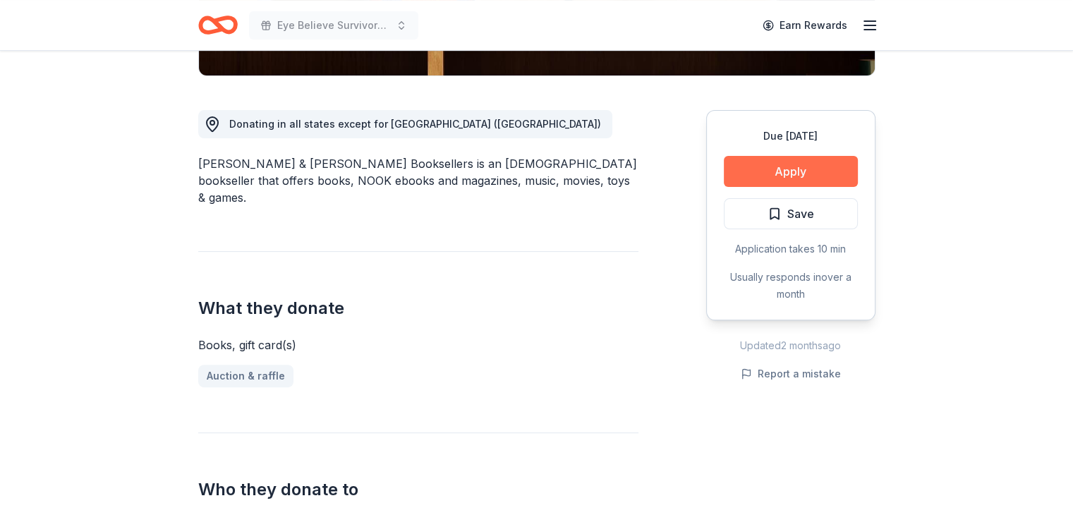
click at [772, 174] on button "Apply" at bounding box center [791, 171] width 134 height 31
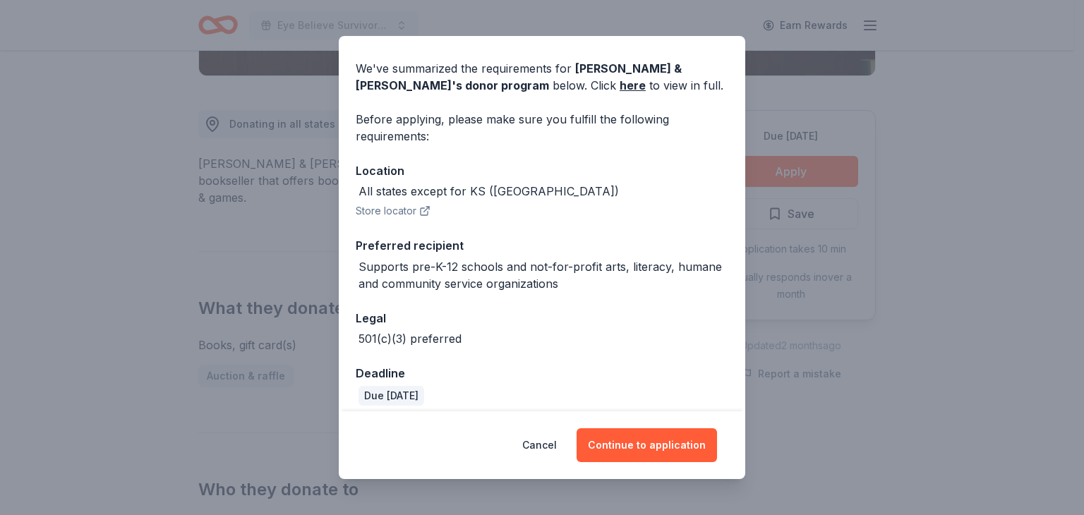
scroll to position [55, 0]
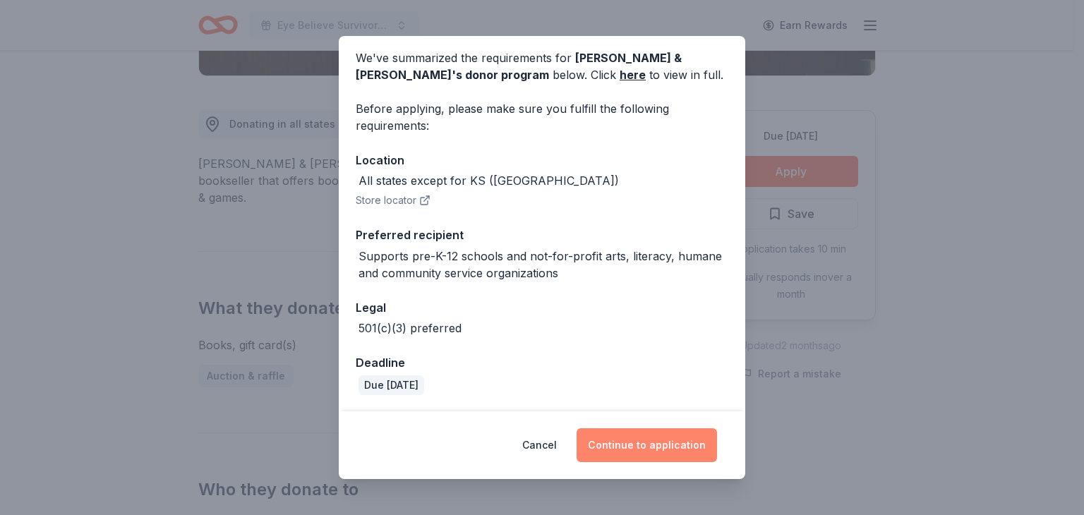
click at [657, 435] on button "Continue to application" at bounding box center [646, 445] width 140 height 34
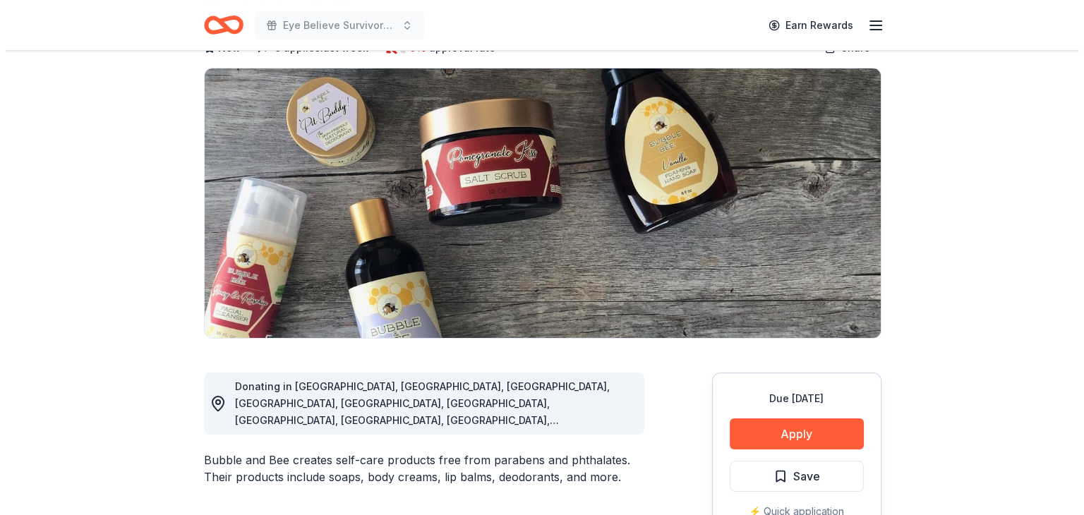
scroll to position [212, 0]
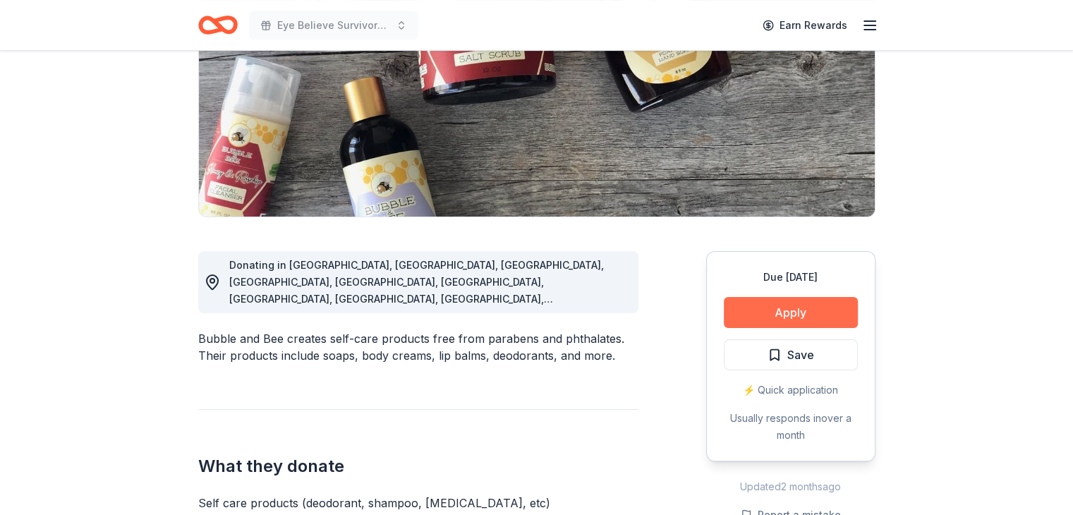
click at [778, 311] on button "Apply" at bounding box center [791, 312] width 134 height 31
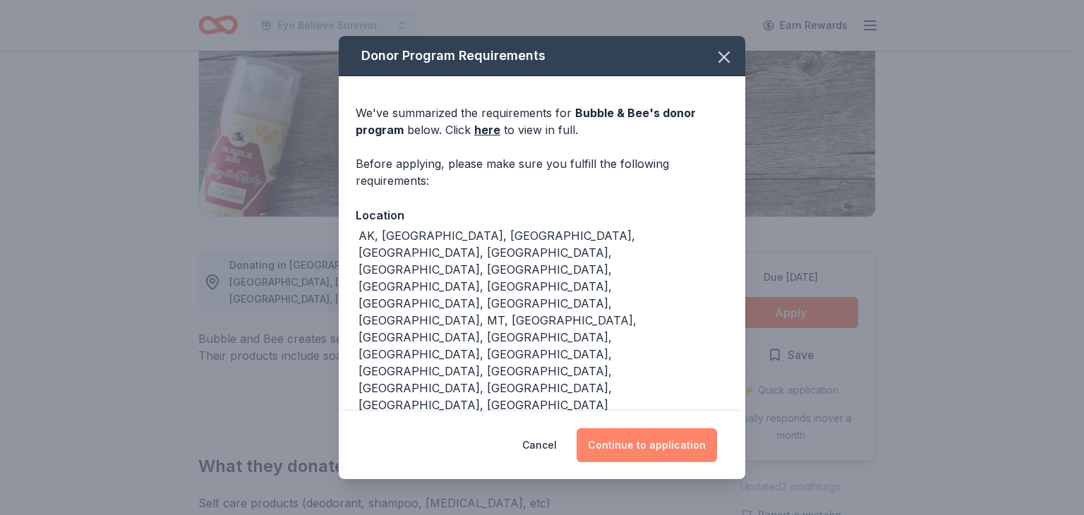
click at [644, 428] on button "Continue to application" at bounding box center [646, 445] width 140 height 34
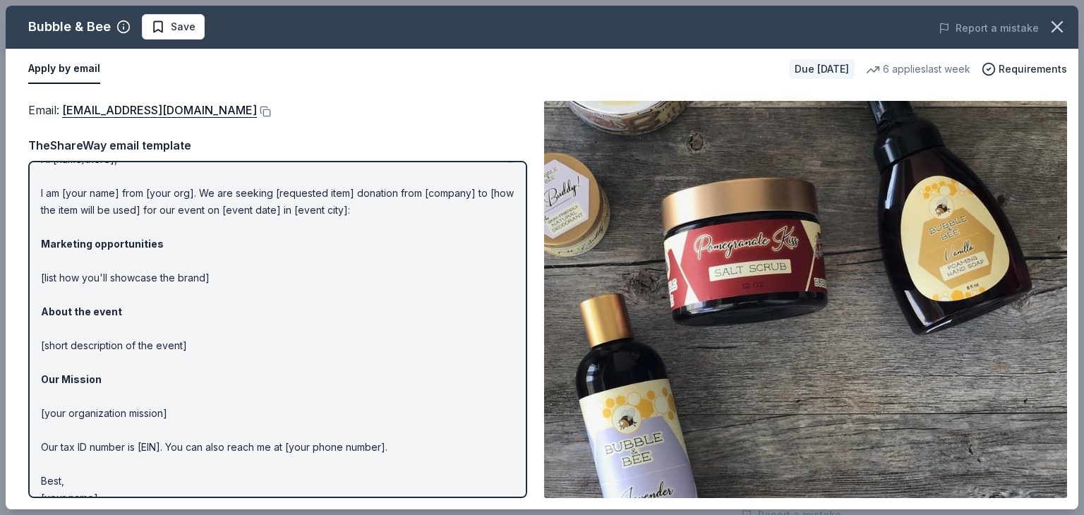
scroll to position [42, 0]
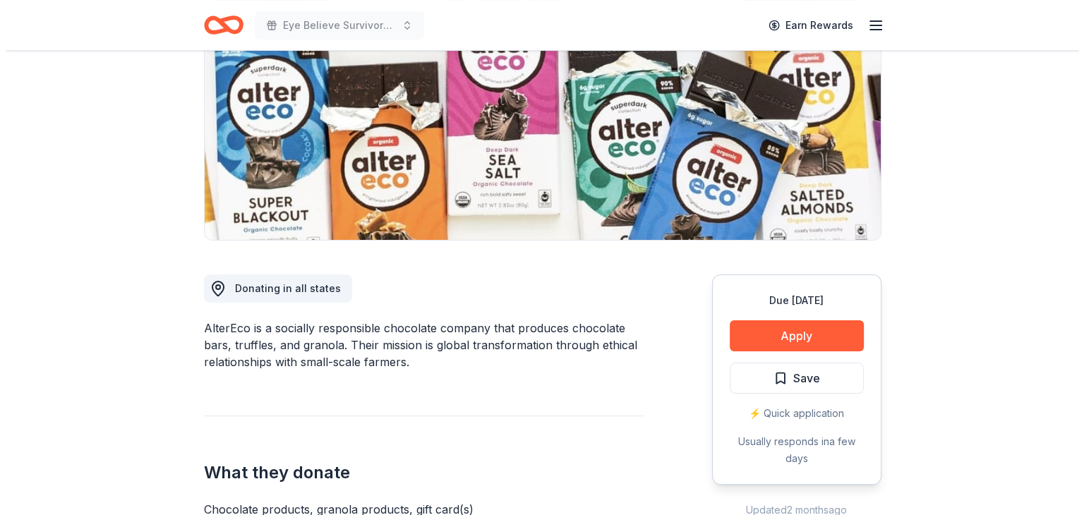
scroll to position [212, 0]
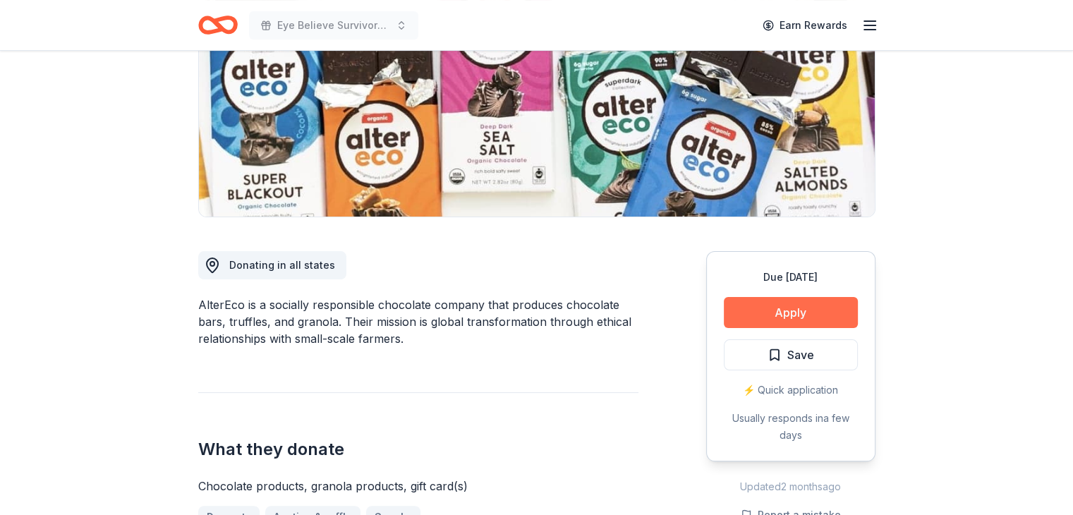
click at [768, 313] on button "Apply" at bounding box center [791, 312] width 134 height 31
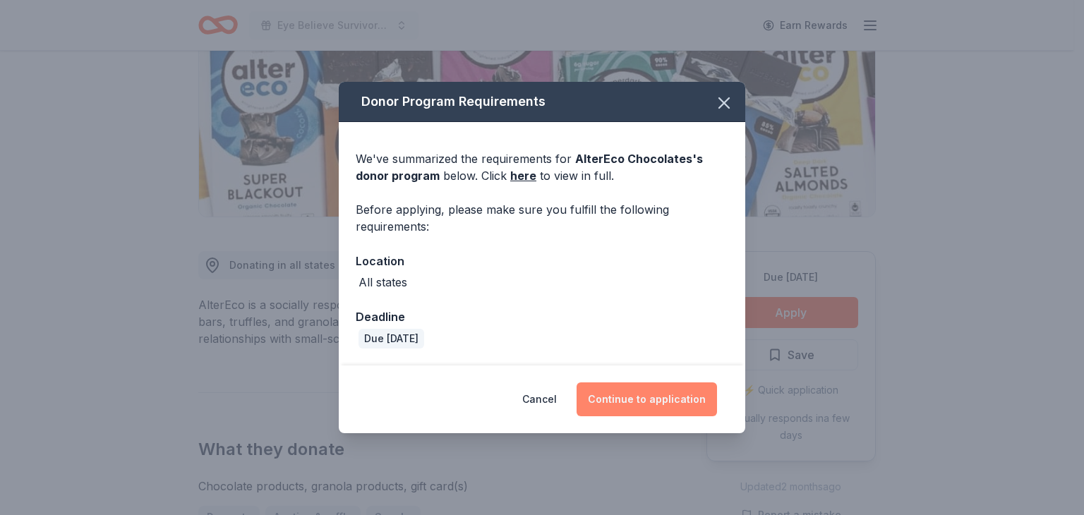
click at [622, 393] on button "Continue to application" at bounding box center [646, 399] width 140 height 34
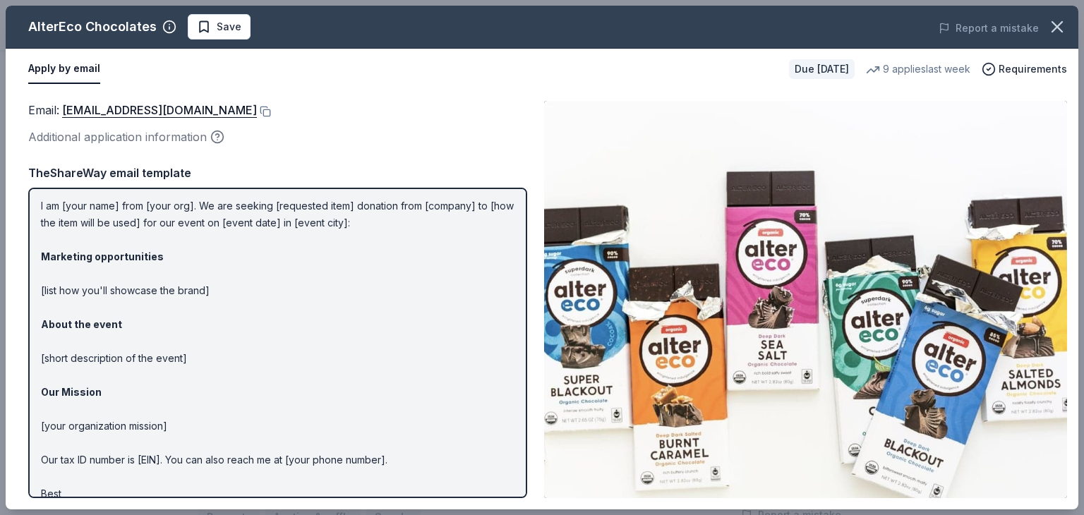
scroll to position [70, 0]
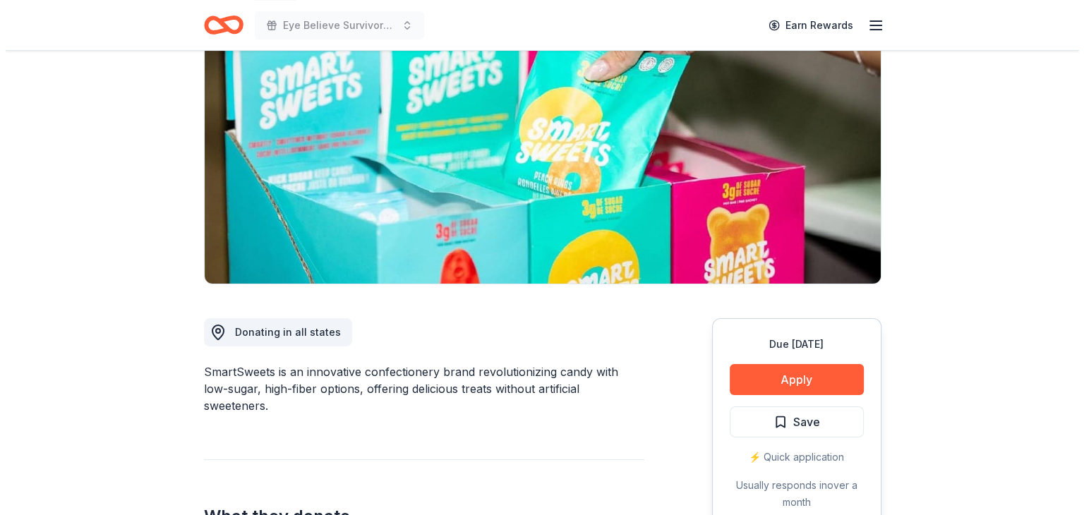
scroll to position [212, 0]
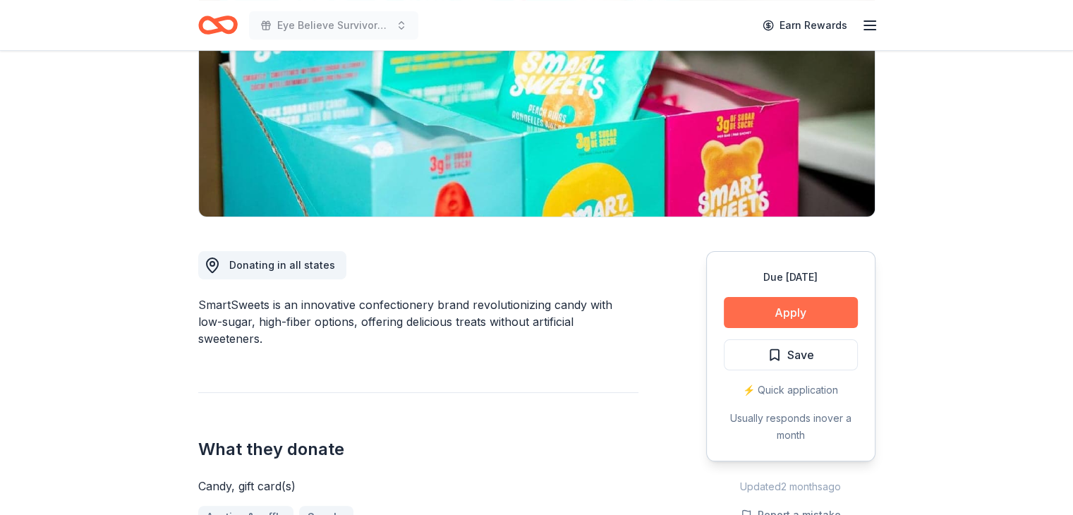
click at [779, 313] on button "Apply" at bounding box center [791, 312] width 134 height 31
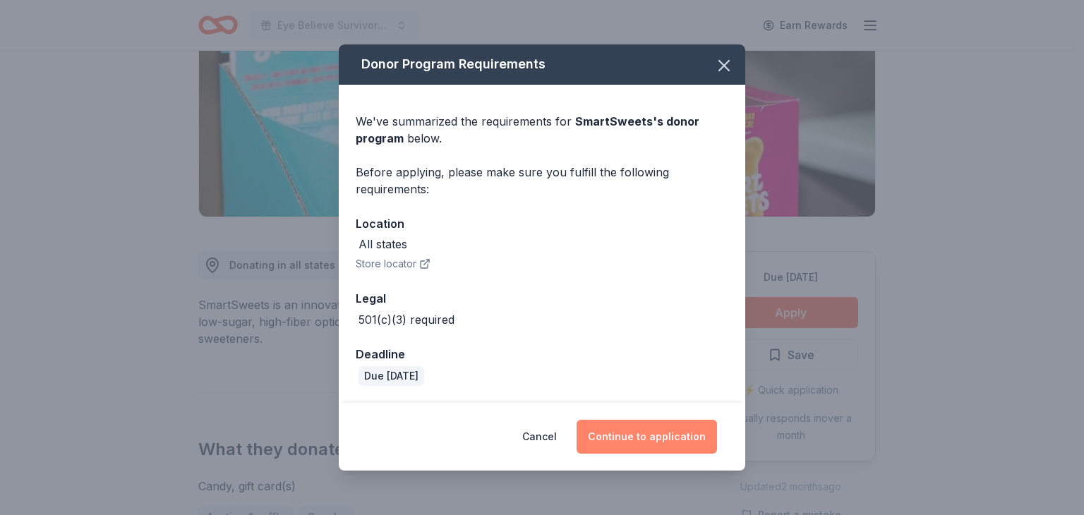
click at [643, 436] on button "Continue to application" at bounding box center [646, 437] width 140 height 34
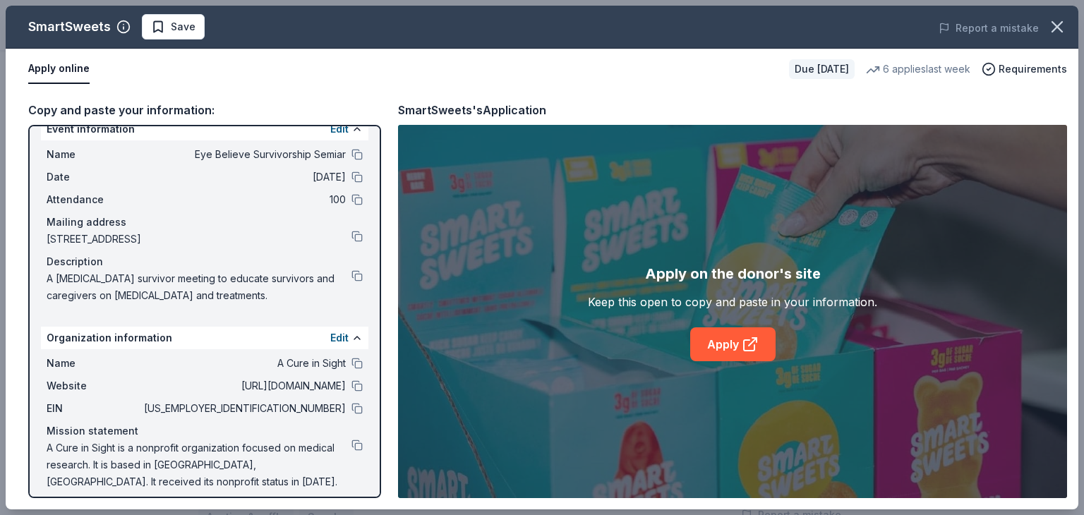
scroll to position [30, 0]
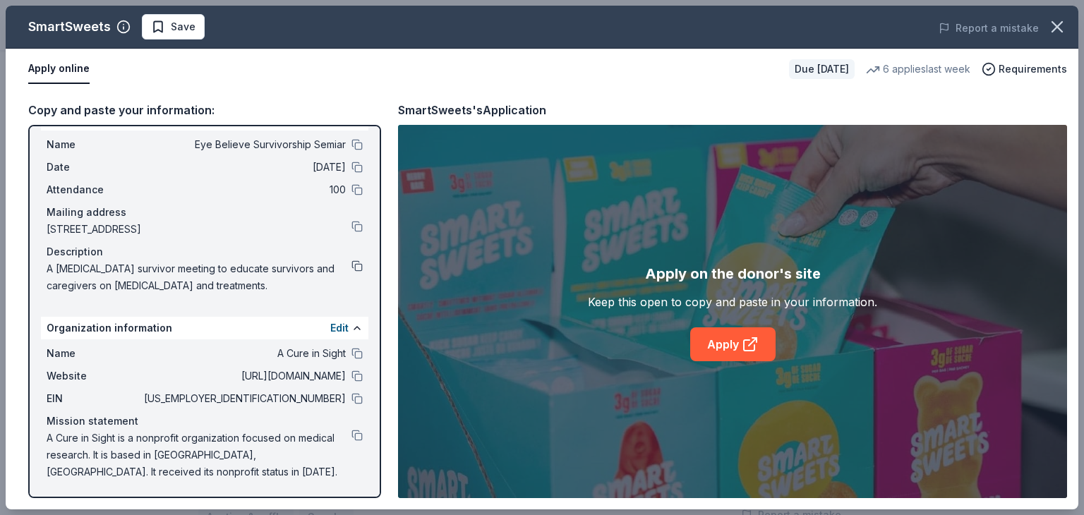
click at [351, 262] on button at bounding box center [356, 265] width 11 height 11
